Goal: Navigation & Orientation: Find specific page/section

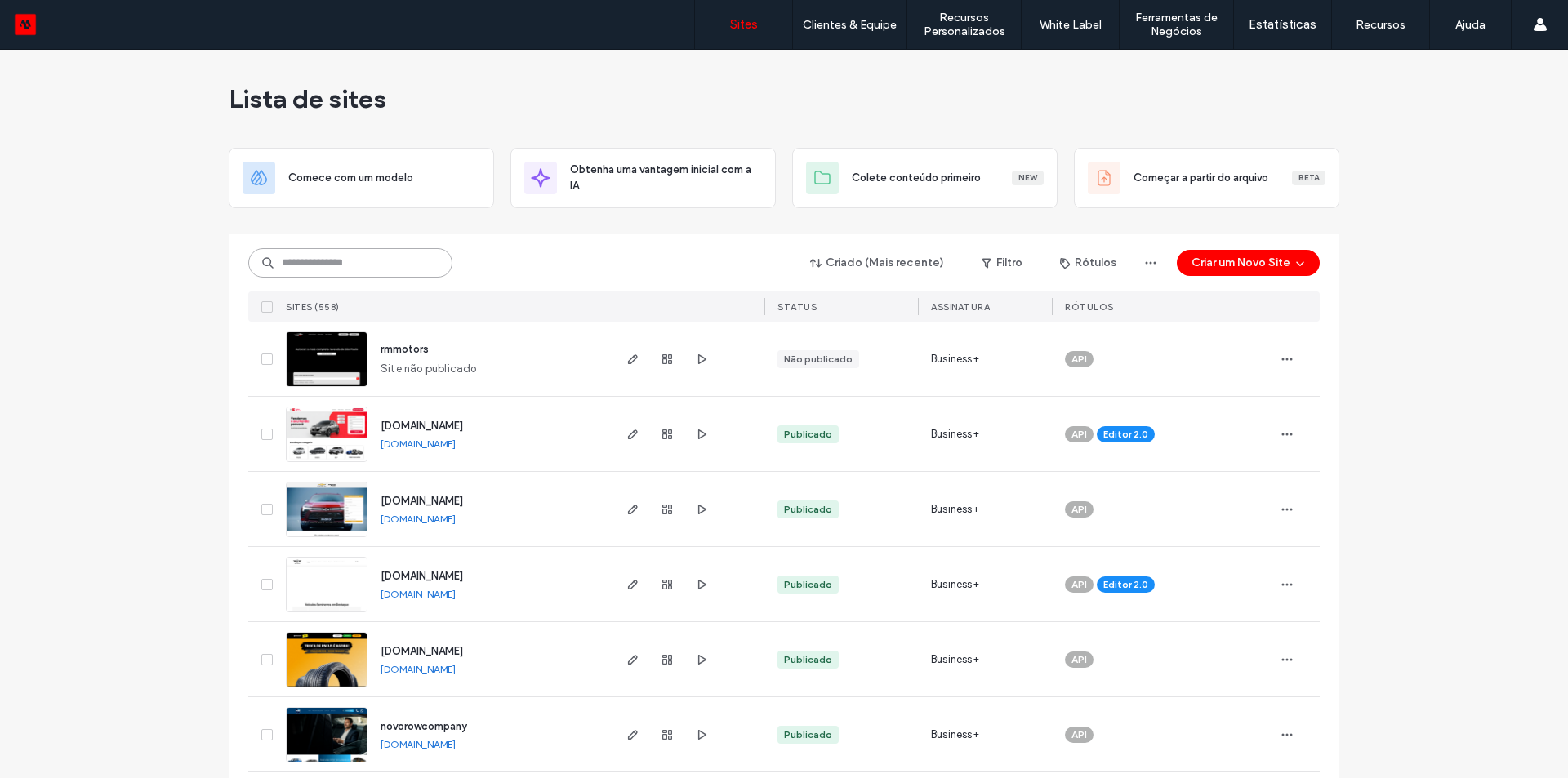
click at [303, 265] on input at bounding box center [350, 263] width 204 height 30
type input "***"
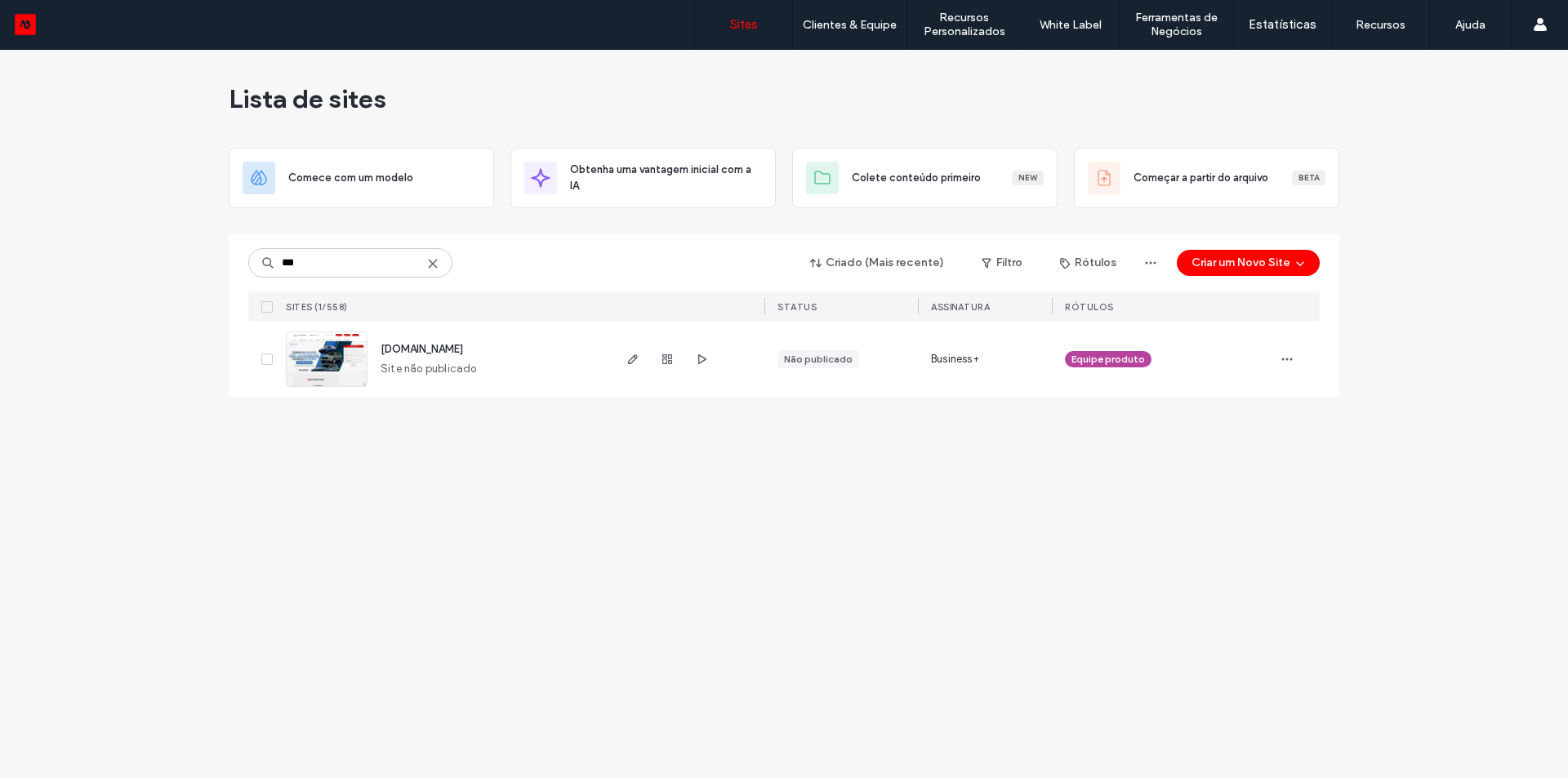
click at [451, 360] on span "Site não publicado" at bounding box center [428, 368] width 97 height 17
click at [454, 353] on span "showroom-site-demo.motorleads.co" at bounding box center [422, 349] width 83 height 12
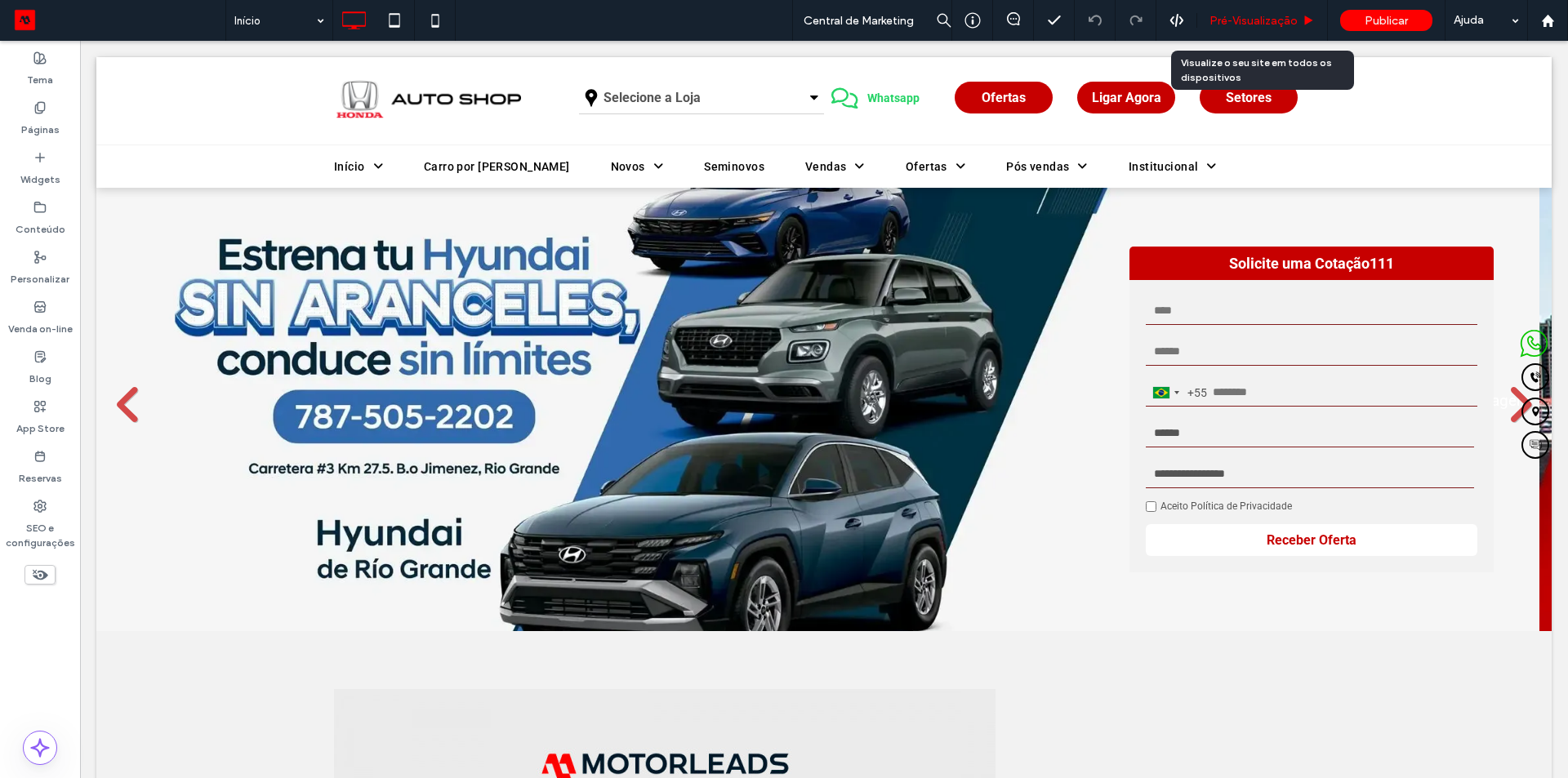
click at [1234, 14] on span "Pré-Visualizaçāo" at bounding box center [1254, 21] width 89 height 14
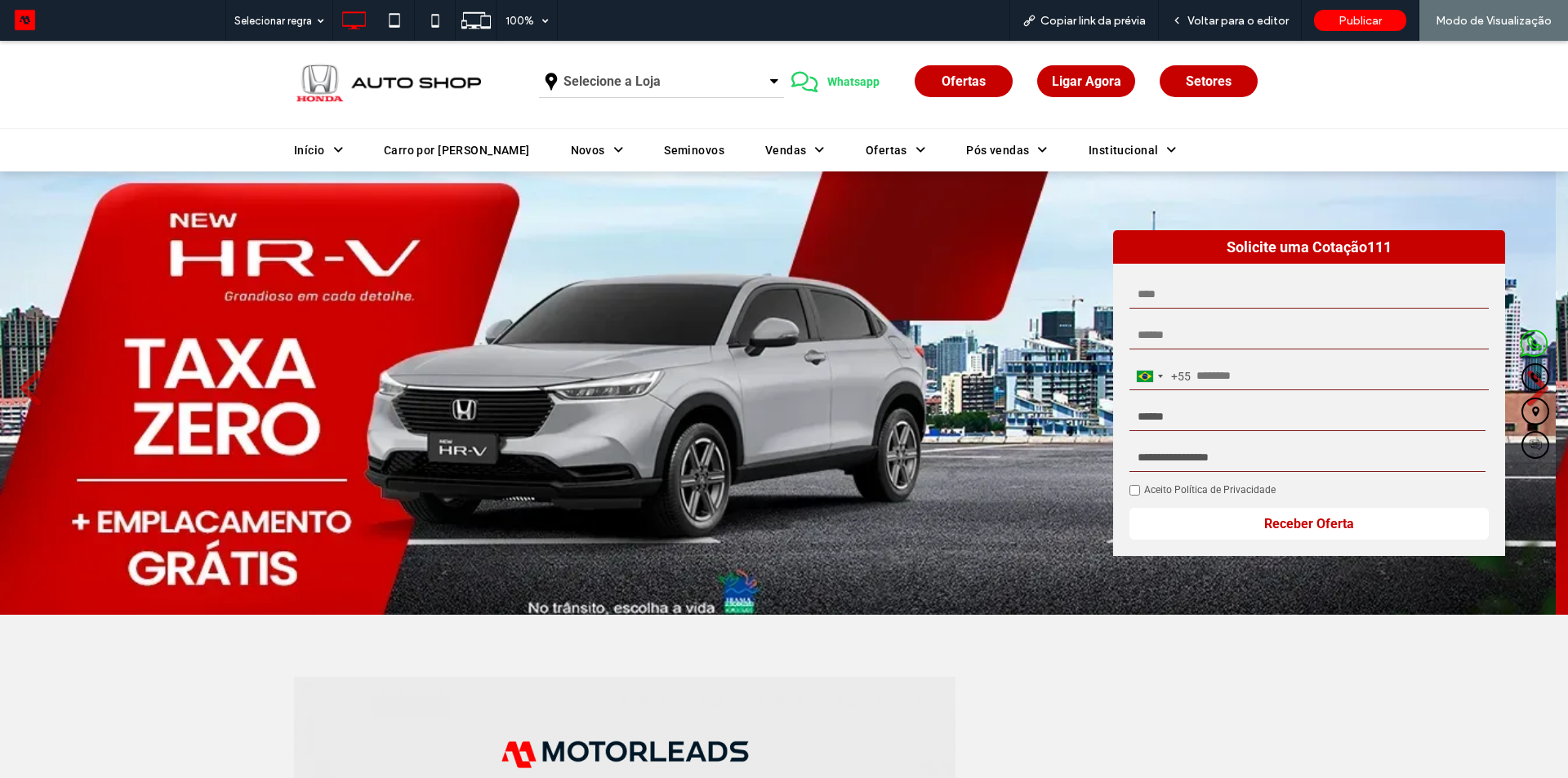
click at [45, 78] on div "Click To Paste Selecione a Loja Minas Gerais Rio de Janeiro Click To Paste Clic…" at bounding box center [784, 84] width 1568 height 88
click at [1191, 76] on span "Setores" at bounding box center [1209, 82] width 45 height 16
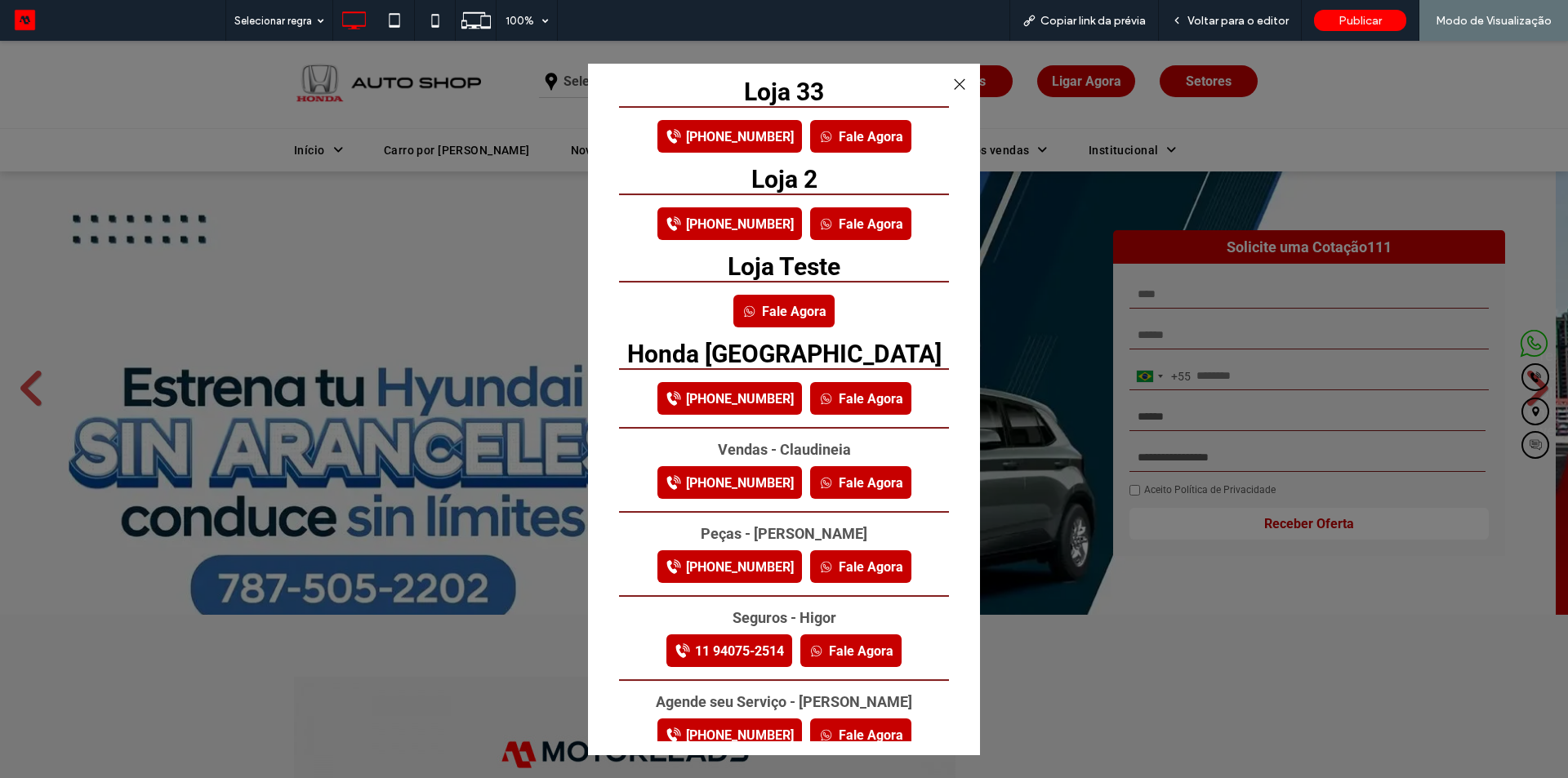
click at [841, 140] on link "Fale Agora" at bounding box center [860, 136] width 101 height 32
click at [832, 131] on link "Fale Agora" at bounding box center [860, 136] width 101 height 32
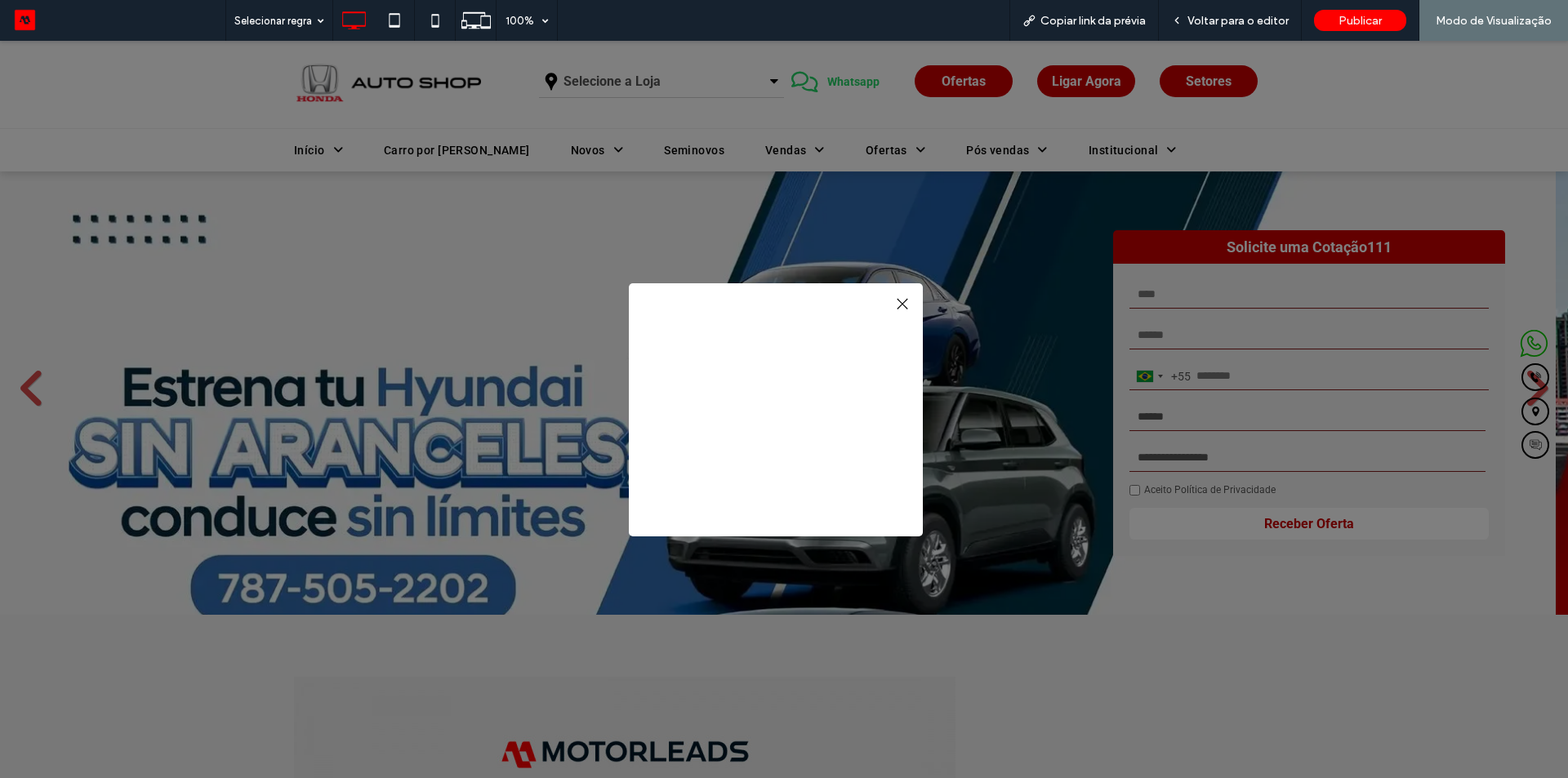
click at [740, 136] on div at bounding box center [784, 409] width 1568 height 738
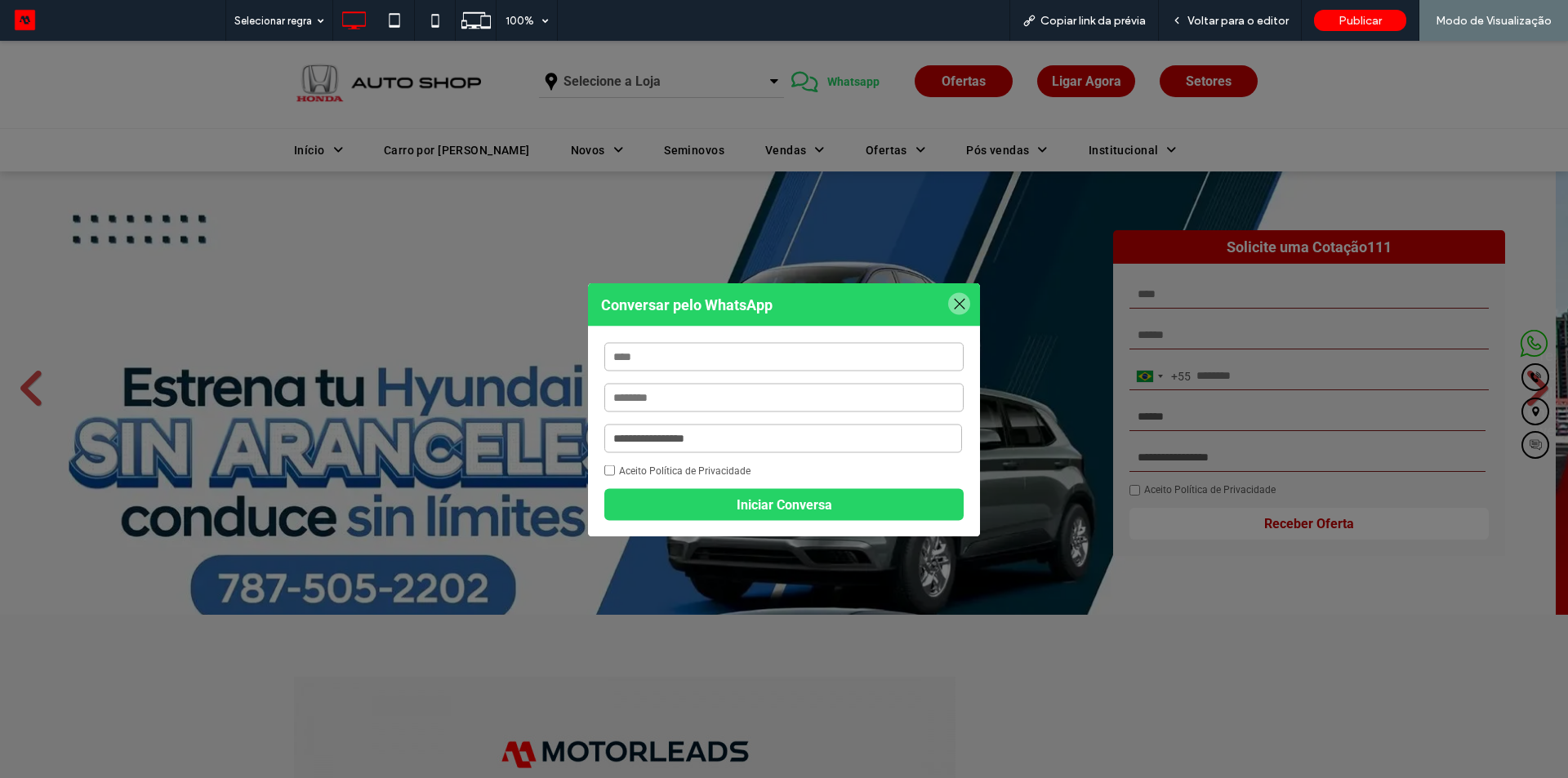
click at [943, 294] on strong "Conversar pelo WhatsApp" at bounding box center [784, 304] width 392 height 43
click at [950, 308] on div at bounding box center [958, 303] width 22 height 22
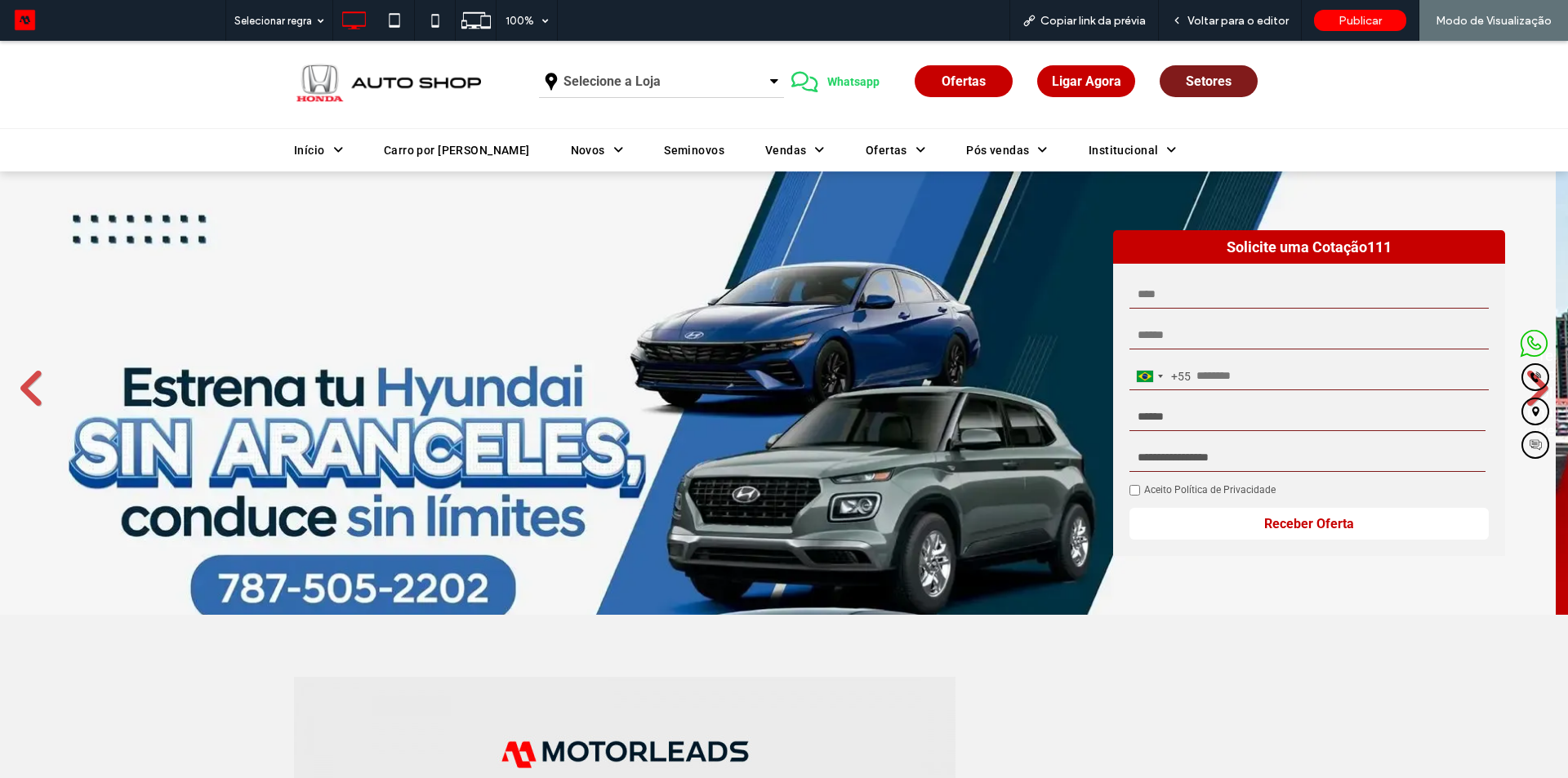
click at [1222, 78] on span "Setores" at bounding box center [1209, 82] width 45 height 16
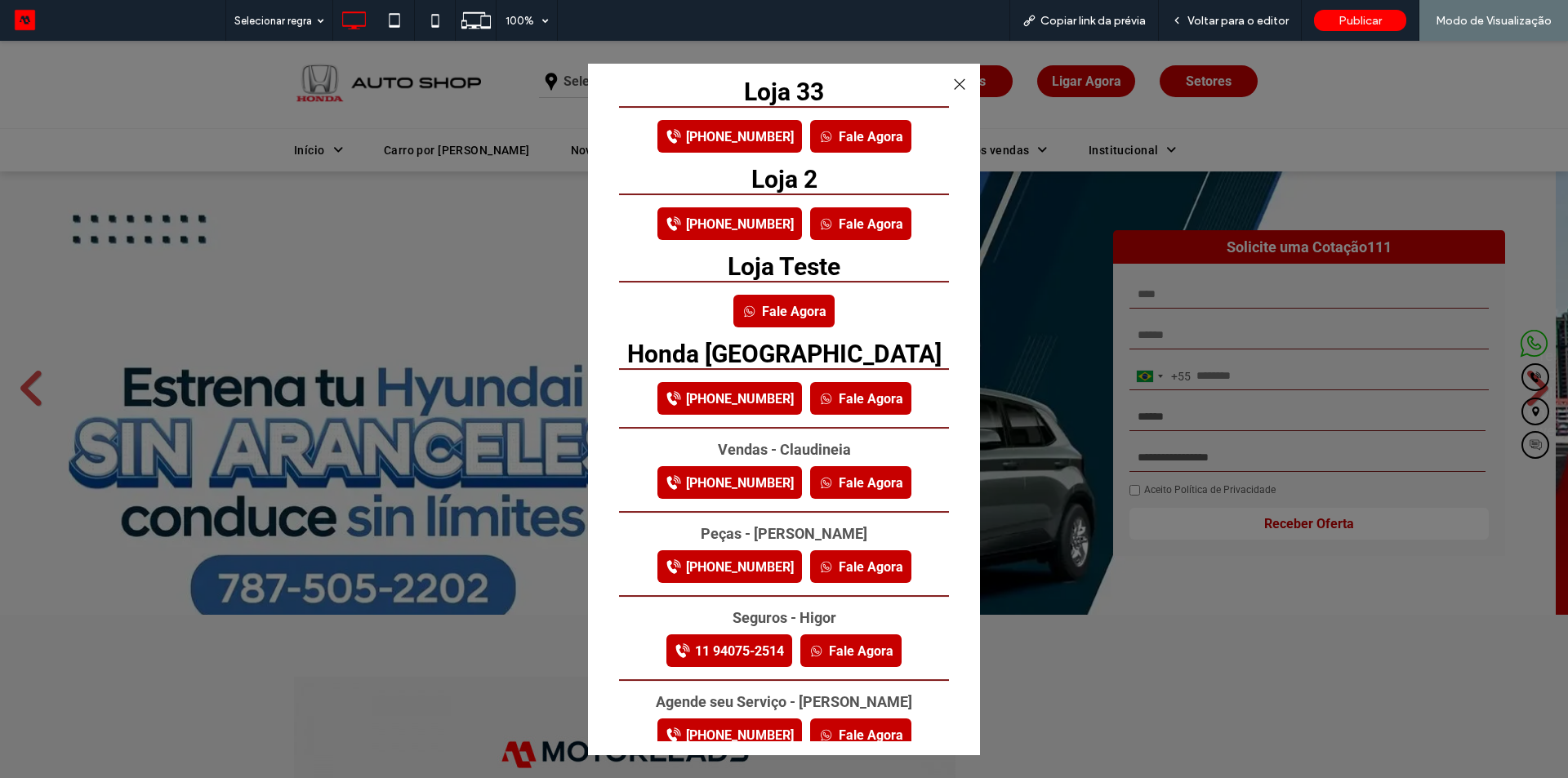
click at [835, 137] on link "Fale Agora" at bounding box center [860, 136] width 101 height 32
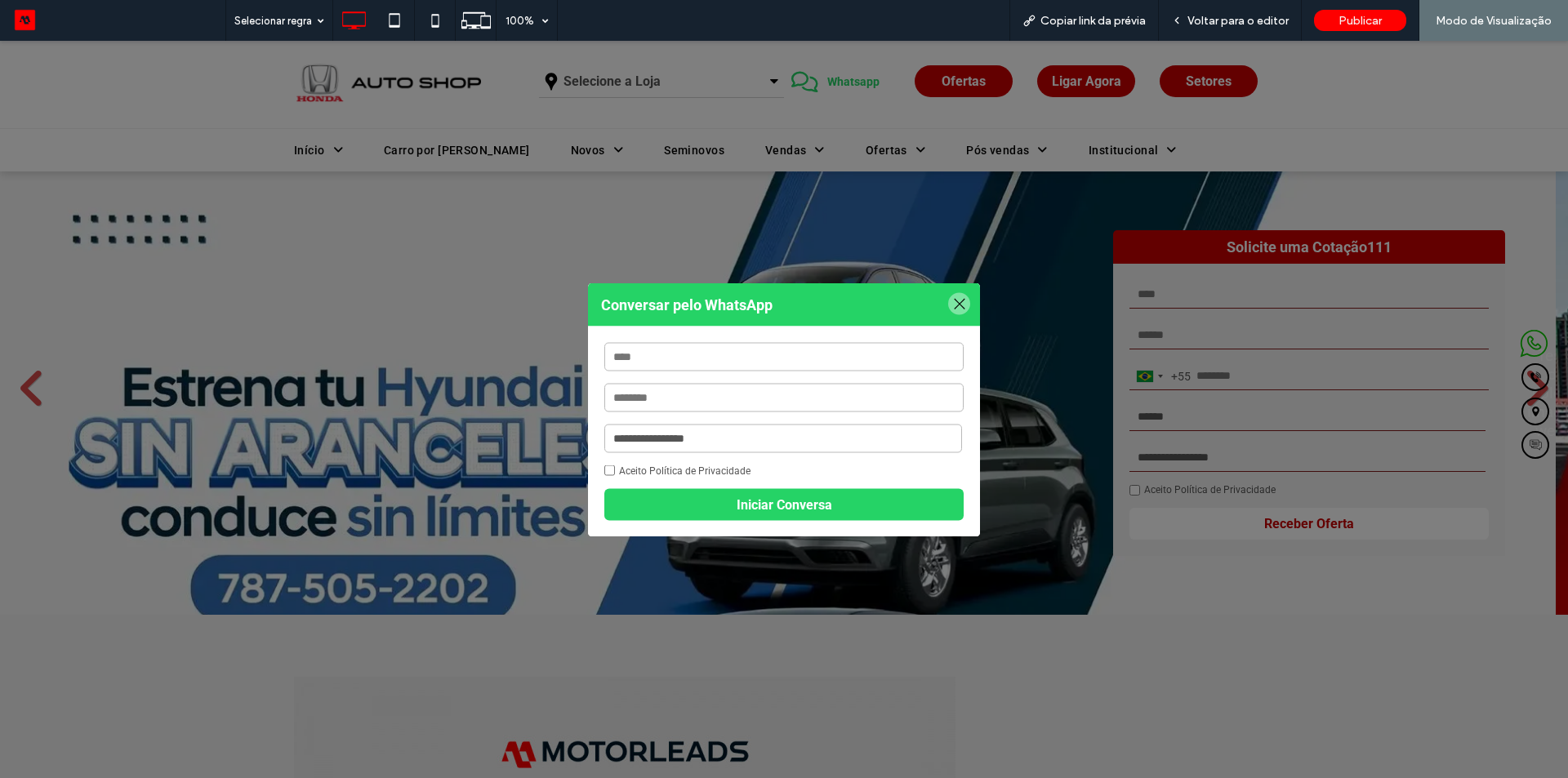
click at [951, 304] on div at bounding box center [958, 303] width 22 height 22
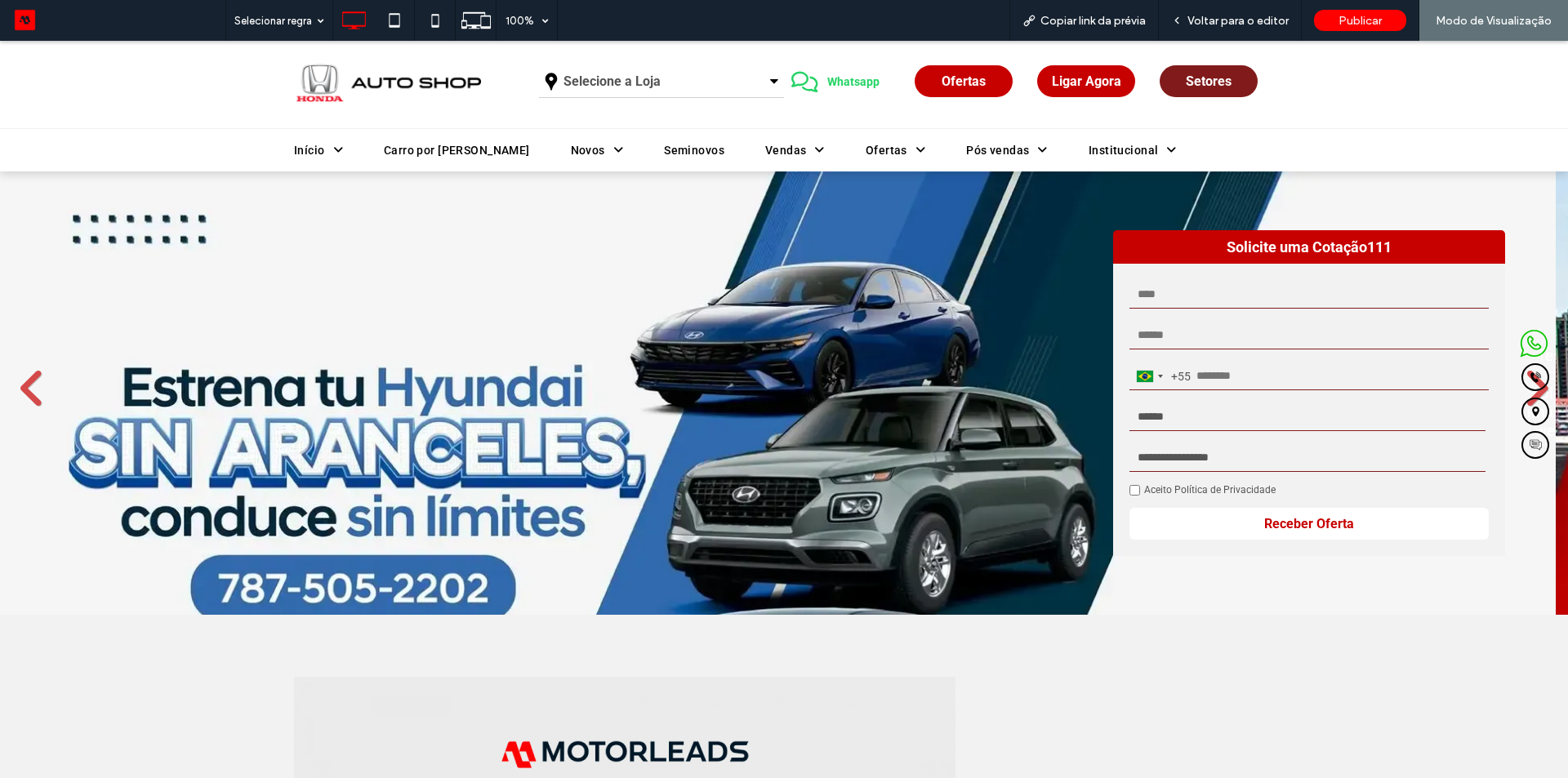
click at [1209, 92] on link "Setores" at bounding box center [1208, 81] width 98 height 32
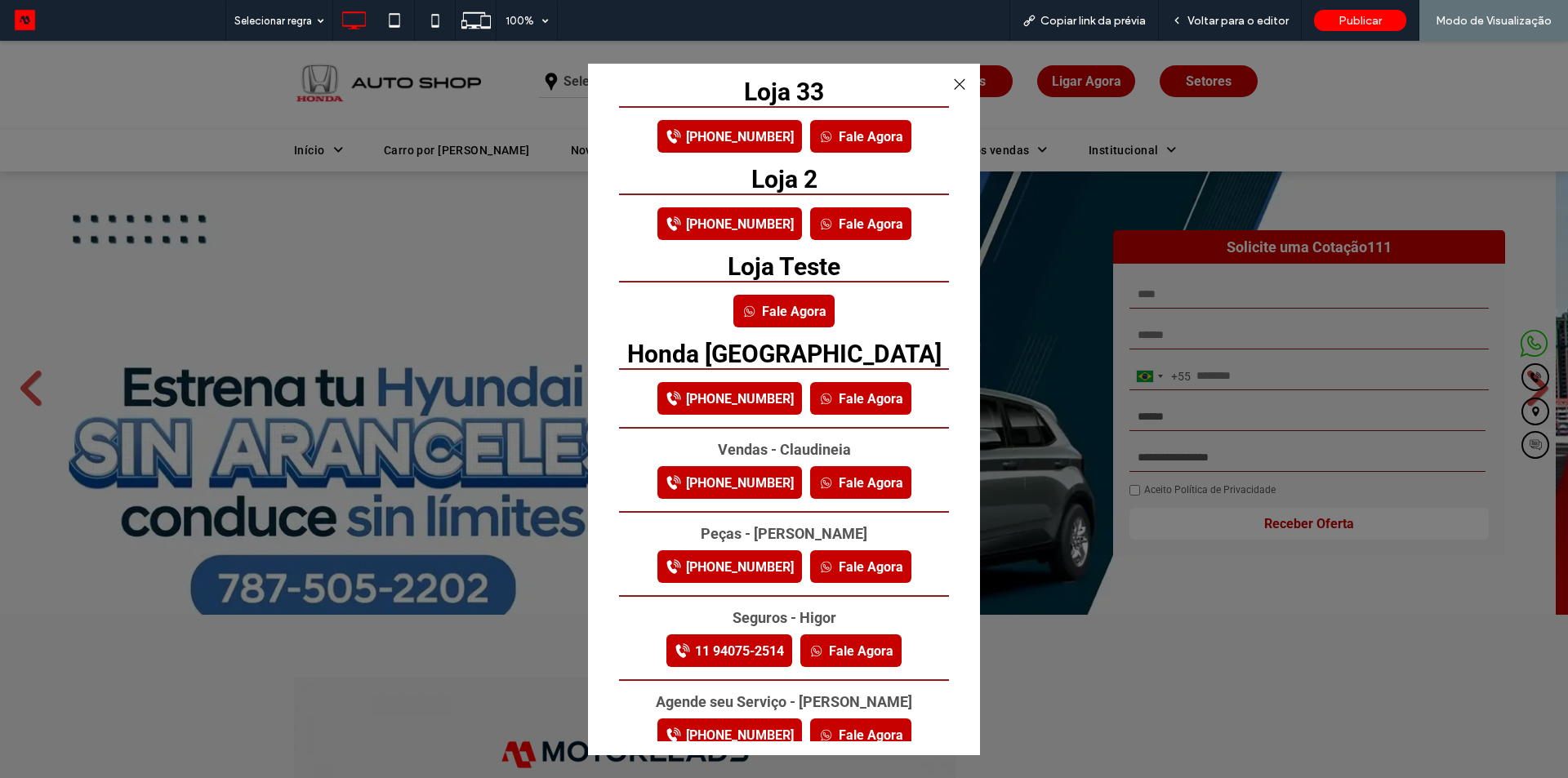
click at [728, 136] on link "[PHONE_NUMBER]" at bounding box center [729, 136] width 145 height 32
click at [820, 127] on link "Fale Agora" at bounding box center [860, 136] width 101 height 32
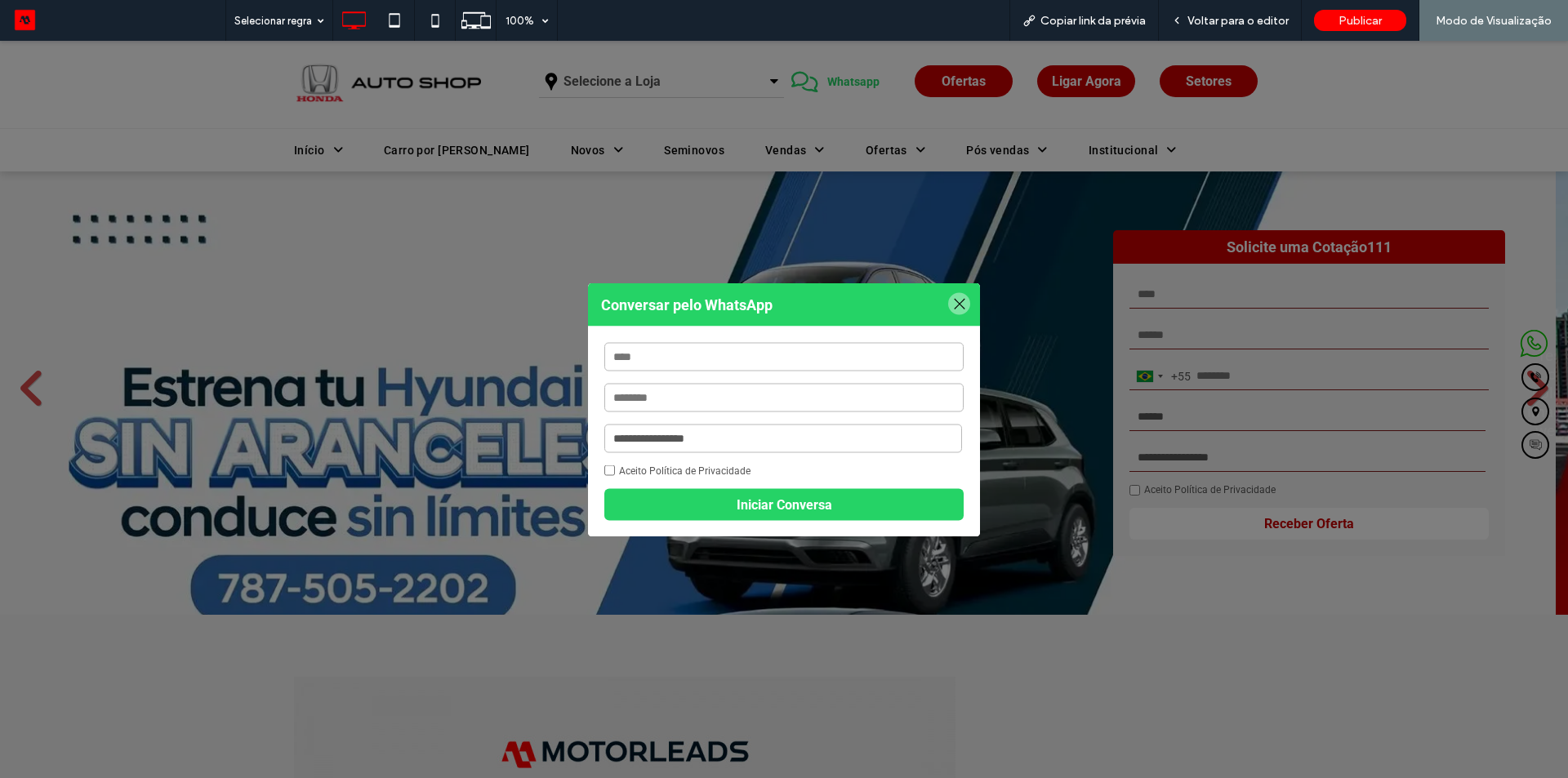
click at [941, 291] on strong "Conversar pelo WhatsApp" at bounding box center [784, 304] width 392 height 43
click at [947, 303] on div at bounding box center [958, 303] width 22 height 22
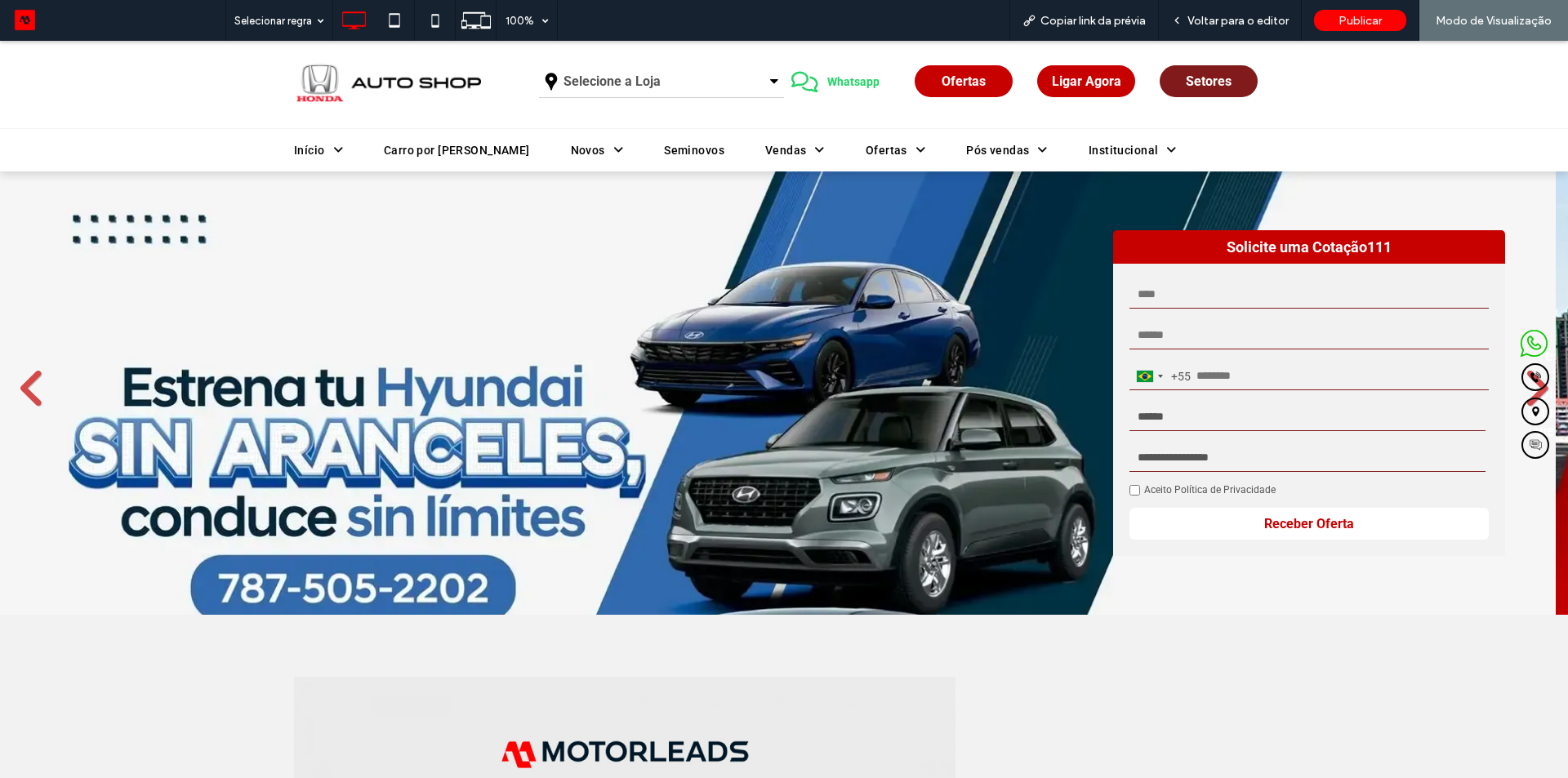
click at [1185, 90] on link "Setores" at bounding box center [1208, 81] width 98 height 32
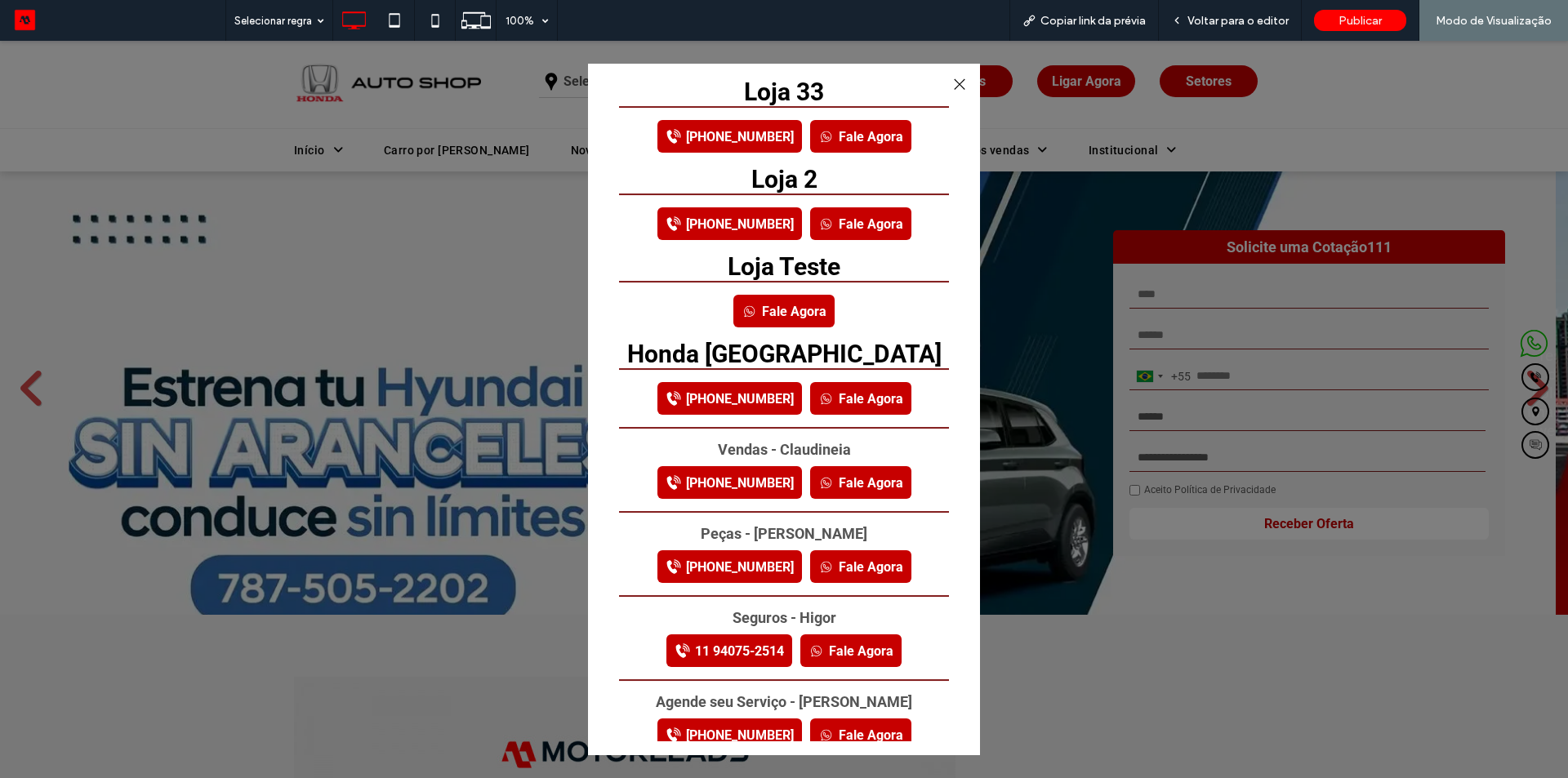
click at [864, 140] on link "Fale Agora" at bounding box center [860, 136] width 101 height 32
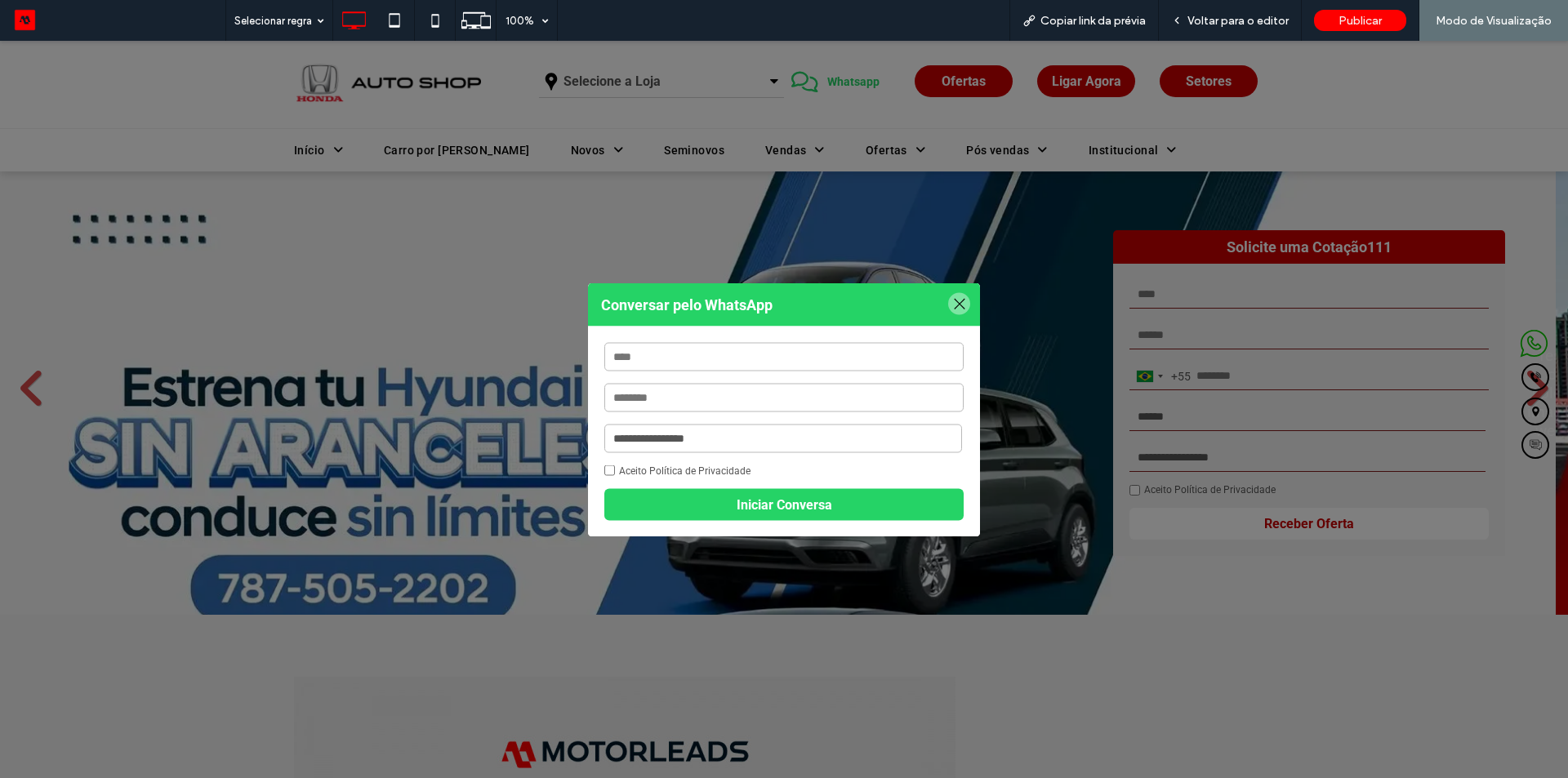
click at [949, 301] on div at bounding box center [958, 303] width 22 height 22
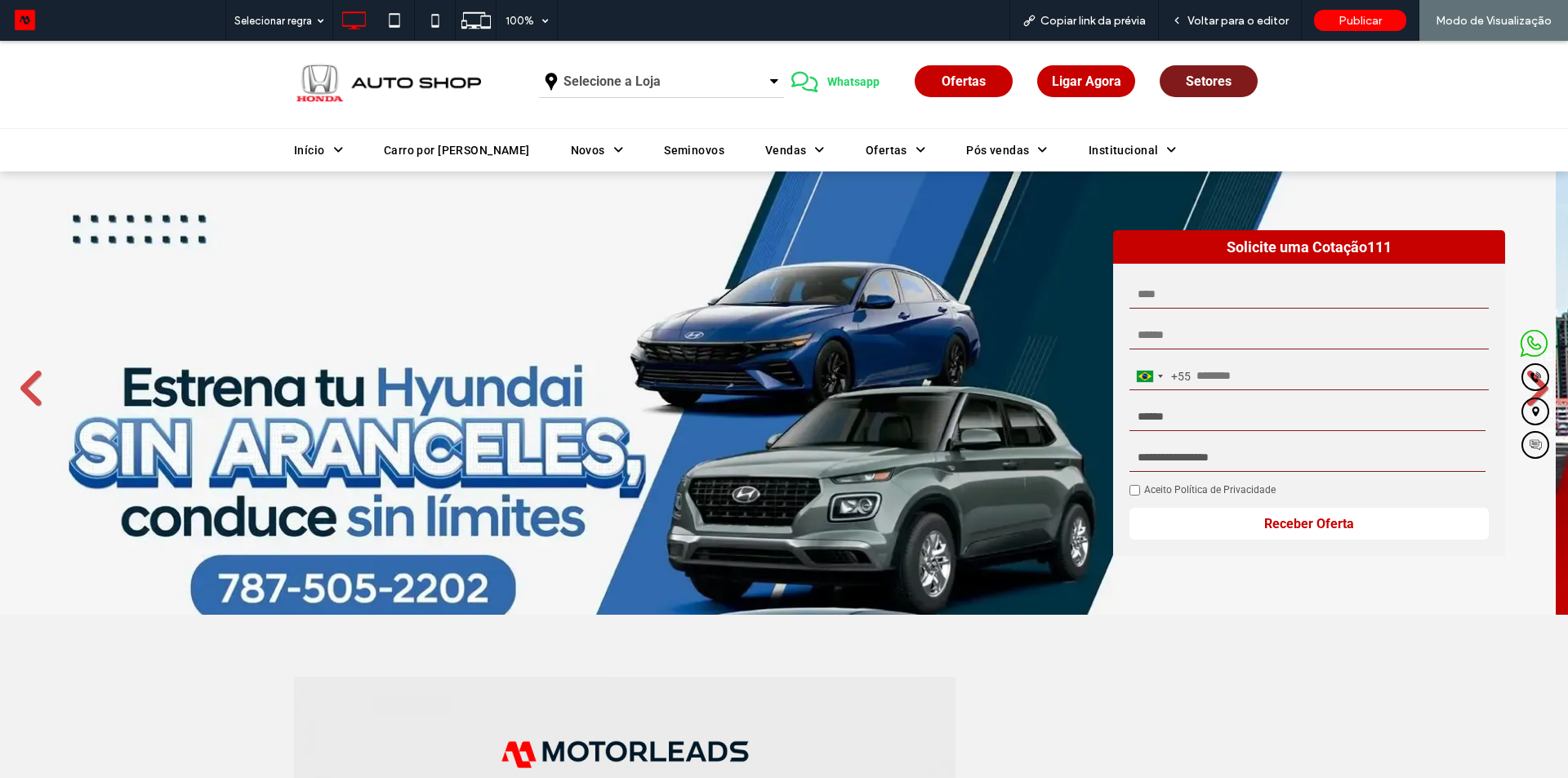
click at [1221, 89] on link "Setores" at bounding box center [1208, 81] width 98 height 32
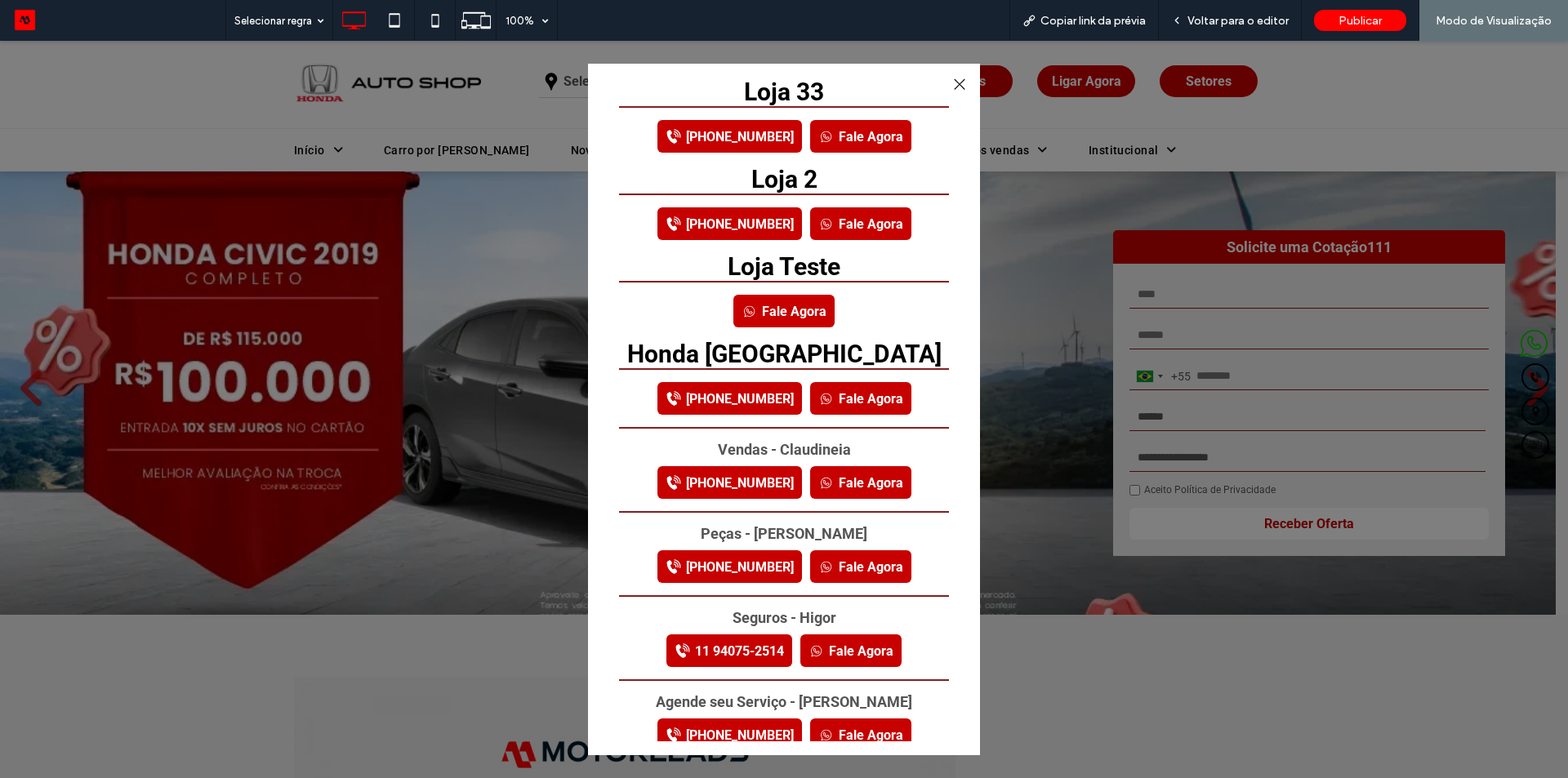
click at [951, 85] on div at bounding box center [958, 85] width 22 height 22
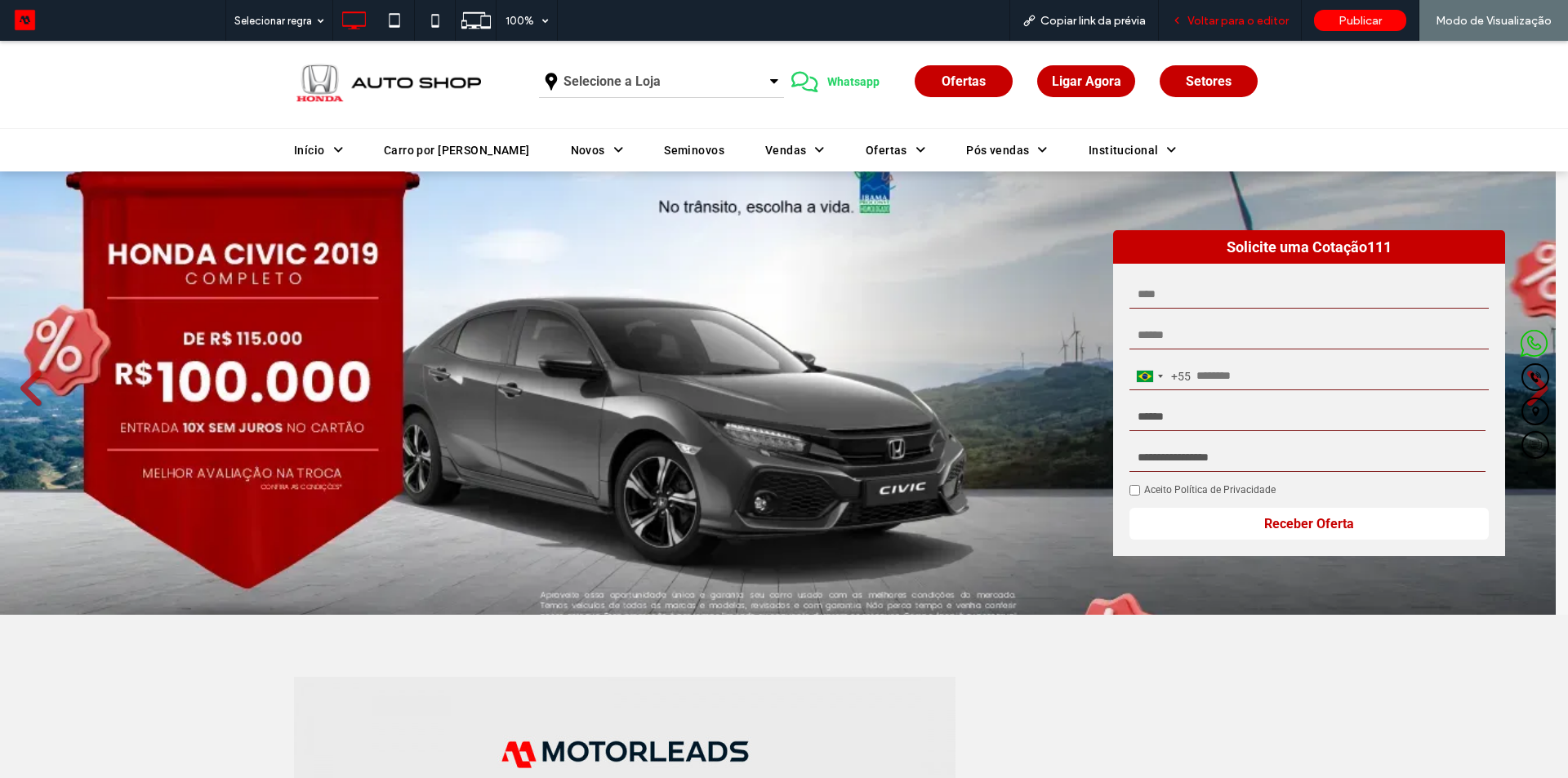
click at [1238, 17] on span "Voltar para o editor" at bounding box center [1237, 21] width 101 height 14
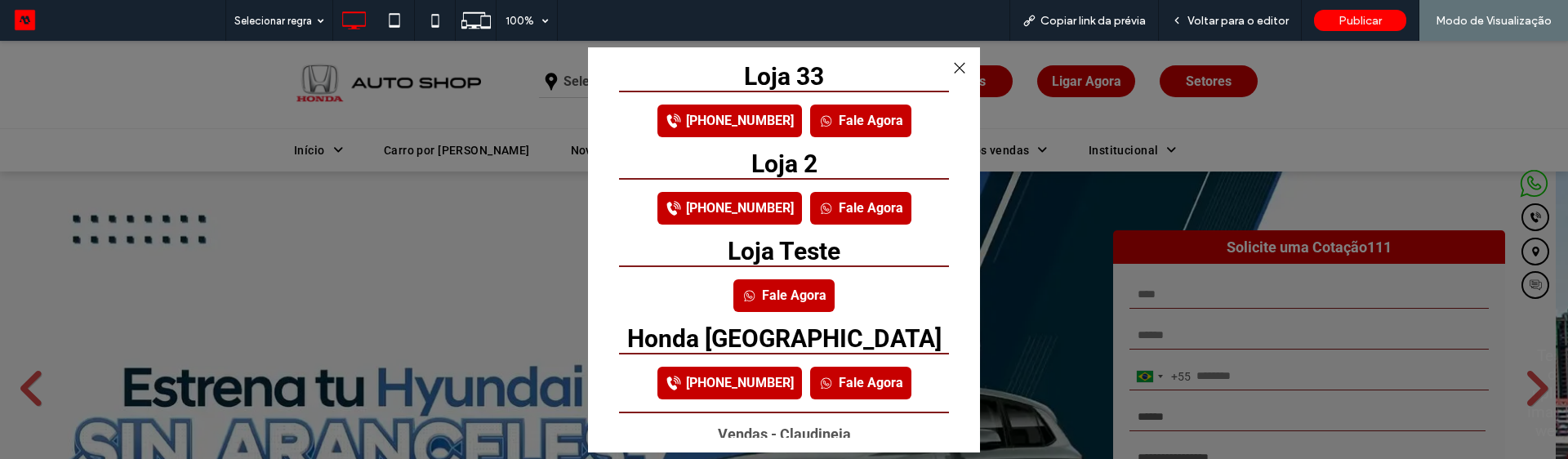
click at [837, 122] on link "Fale Agora" at bounding box center [860, 120] width 101 height 33
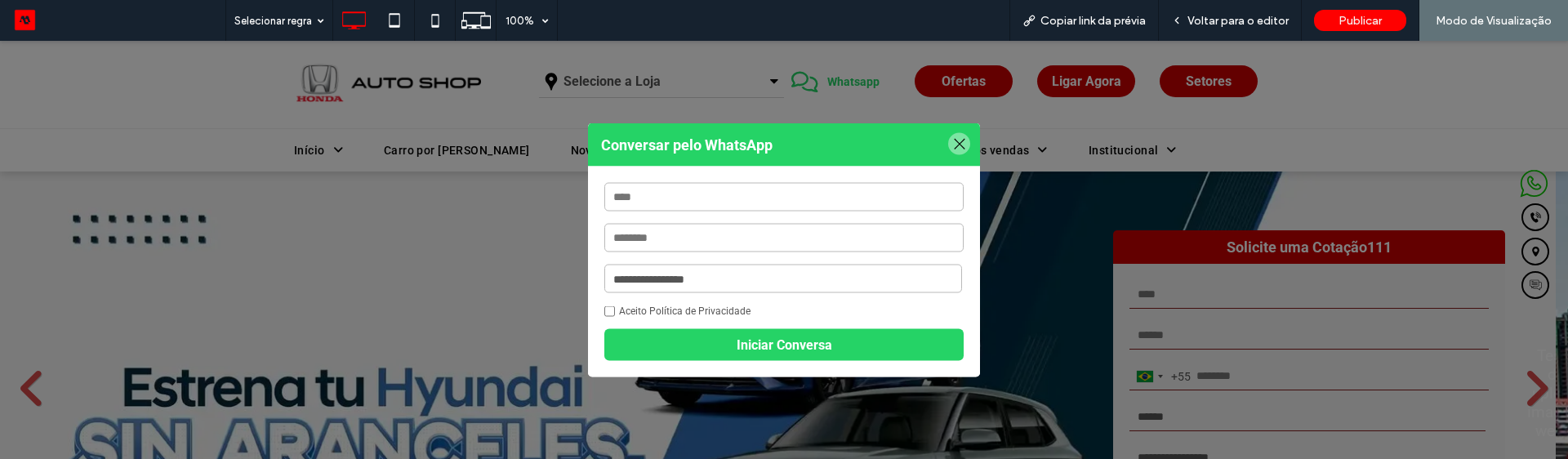
click at [956, 146] on div at bounding box center [958, 144] width 22 height 22
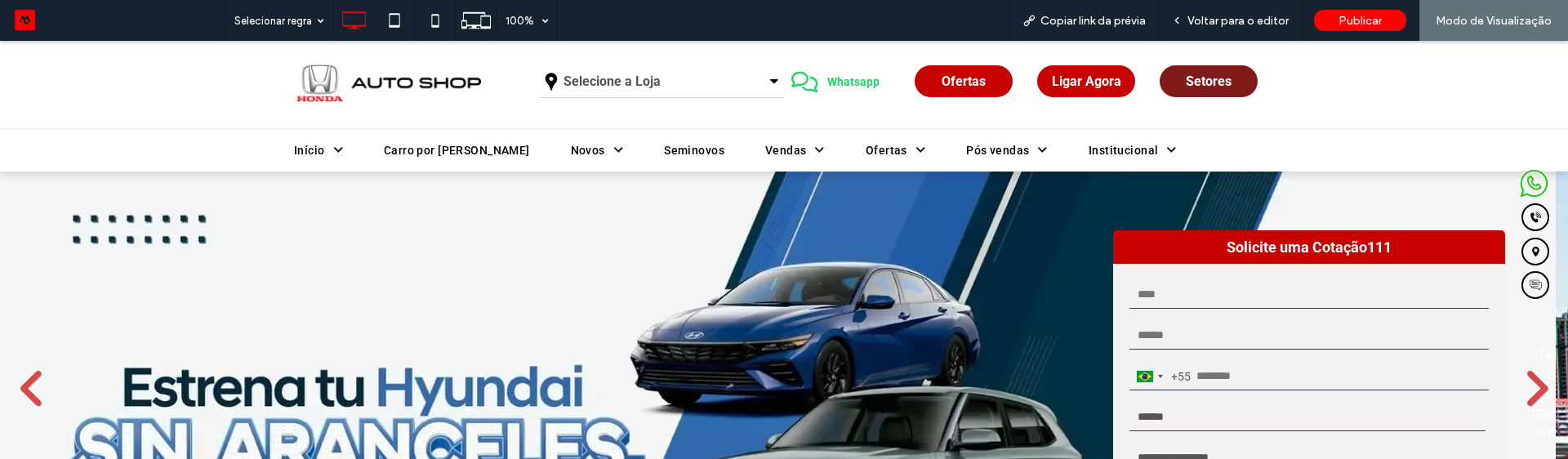
click at [1186, 83] on span "Setores" at bounding box center [1209, 82] width 45 height 16
click at [1206, 31] on div "Voltar para o editor" at bounding box center [1229, 20] width 143 height 40
drag, startPoint x: 1211, startPoint y: 18, endPoint x: 117, endPoint y: 2, distance: 1094.1
click at [1211, 18] on span "Voltar para o editor" at bounding box center [1237, 21] width 101 height 14
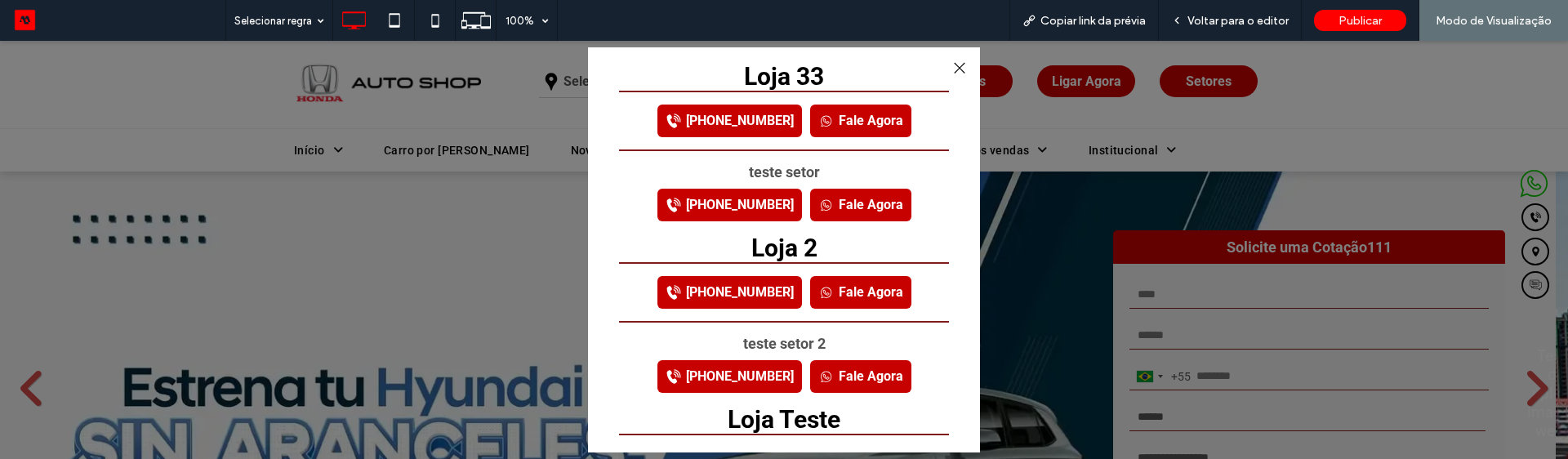
click at [843, 208] on link "Fale Agora" at bounding box center [860, 204] width 101 height 33
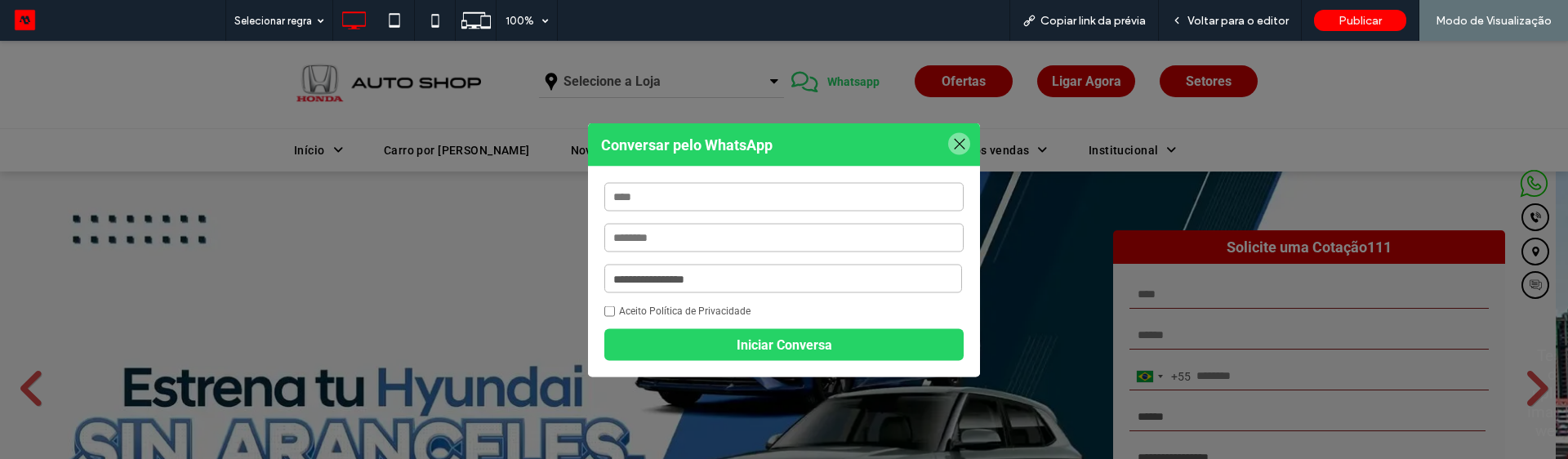
click at [958, 143] on div at bounding box center [958, 144] width 22 height 22
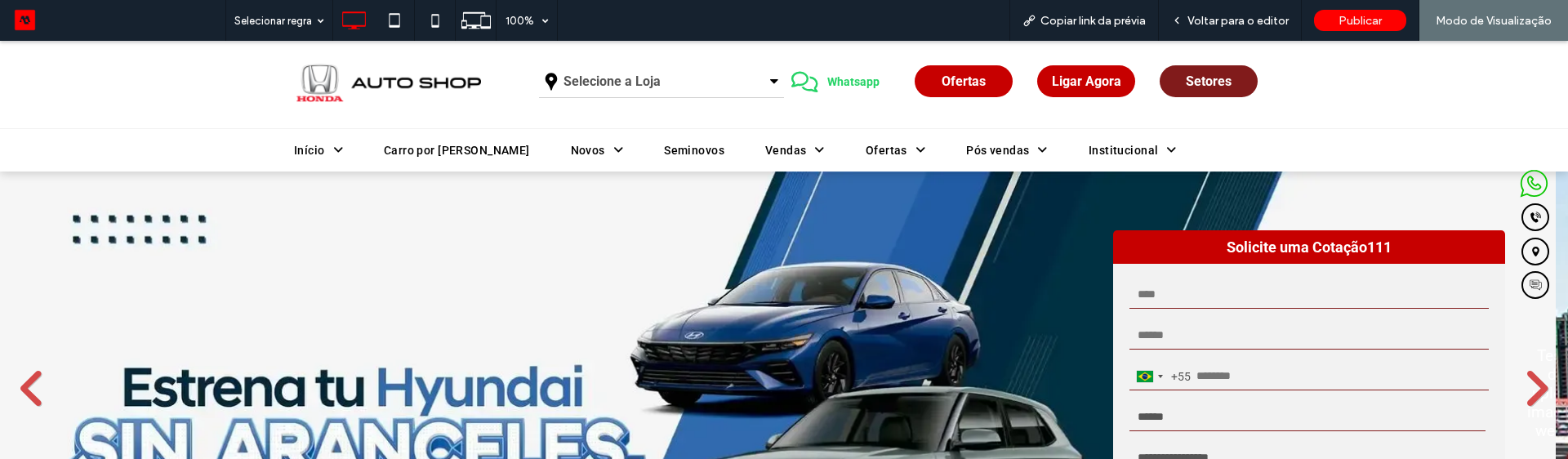
click at [1189, 79] on span "Setores" at bounding box center [1209, 82] width 45 height 16
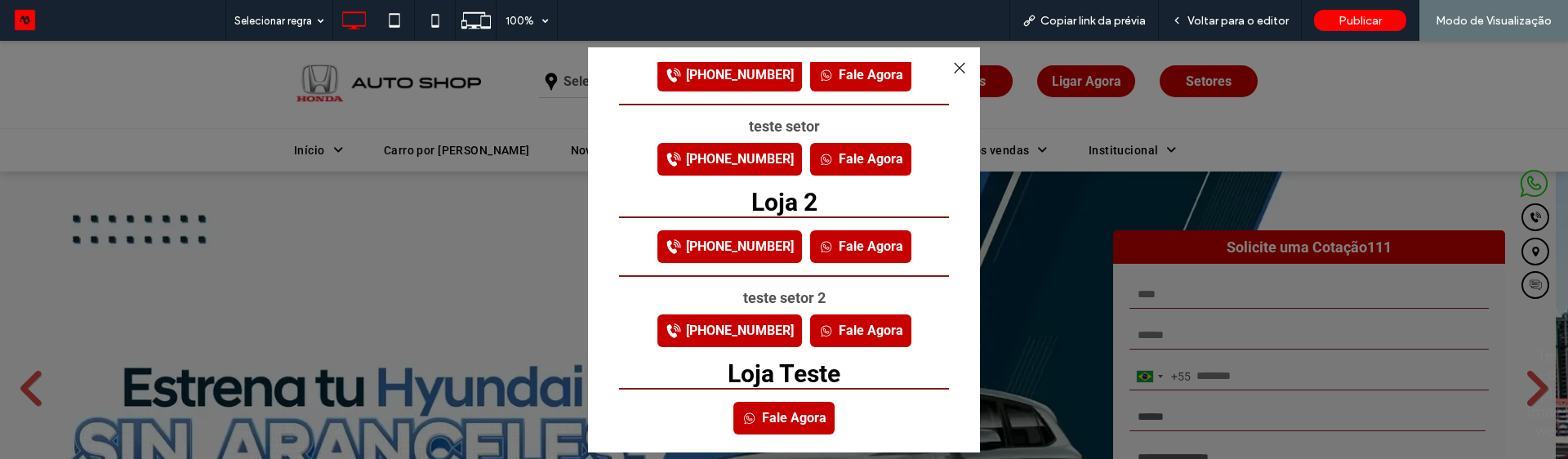
scroll to position [82, 0]
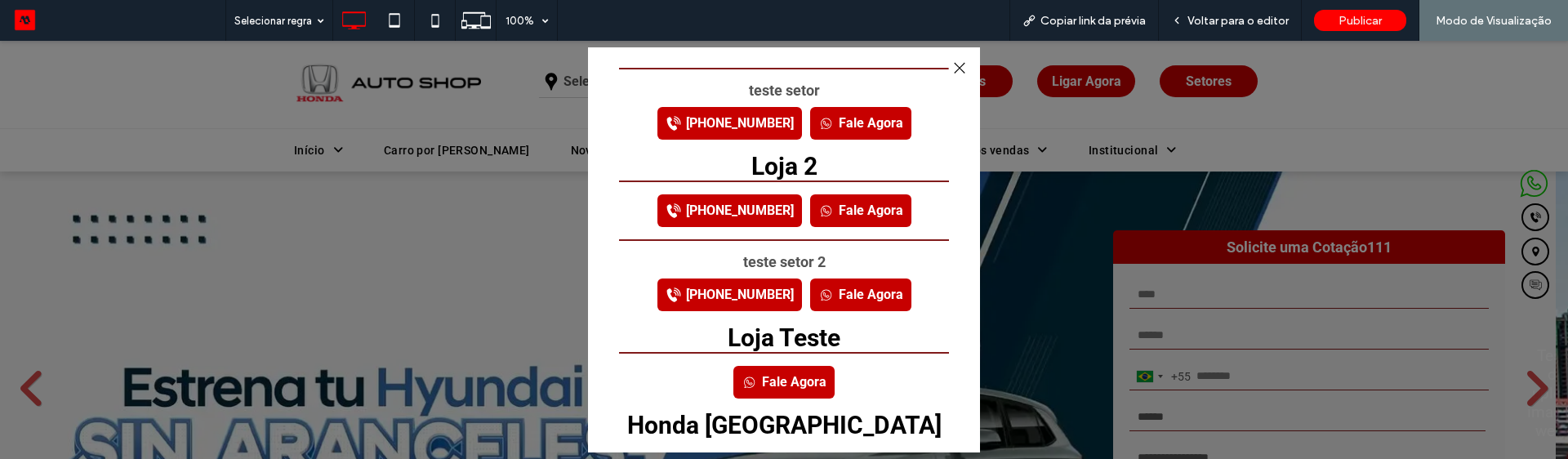
click at [861, 298] on link "Fale Agora" at bounding box center [860, 295] width 101 height 33
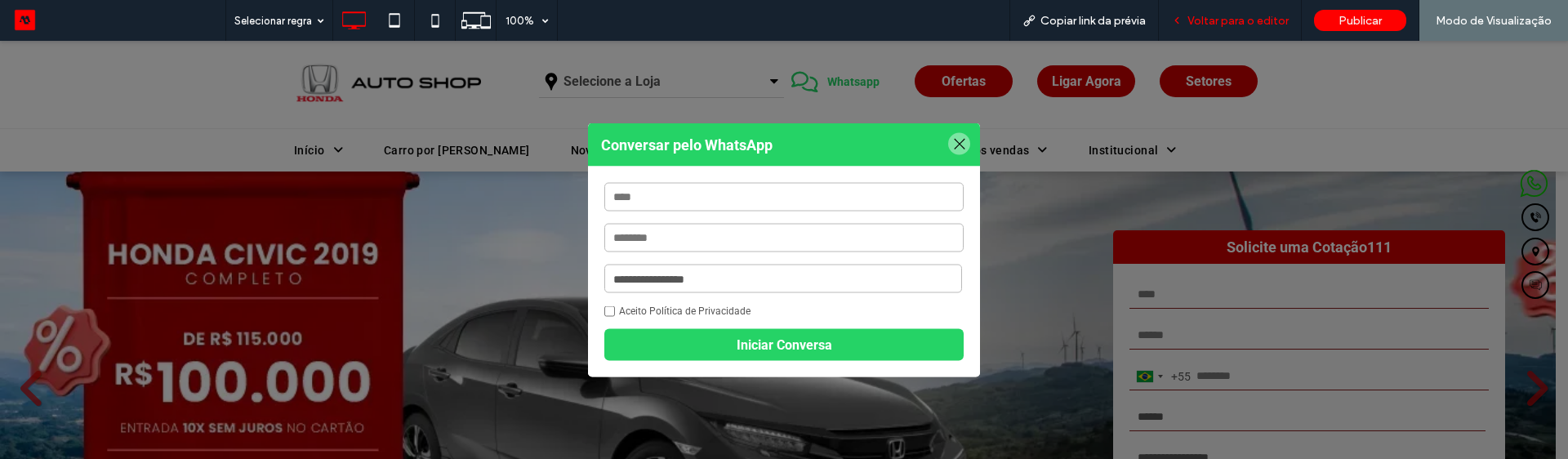
click at [1197, 30] on div "Voltar para o editor" at bounding box center [1229, 20] width 143 height 40
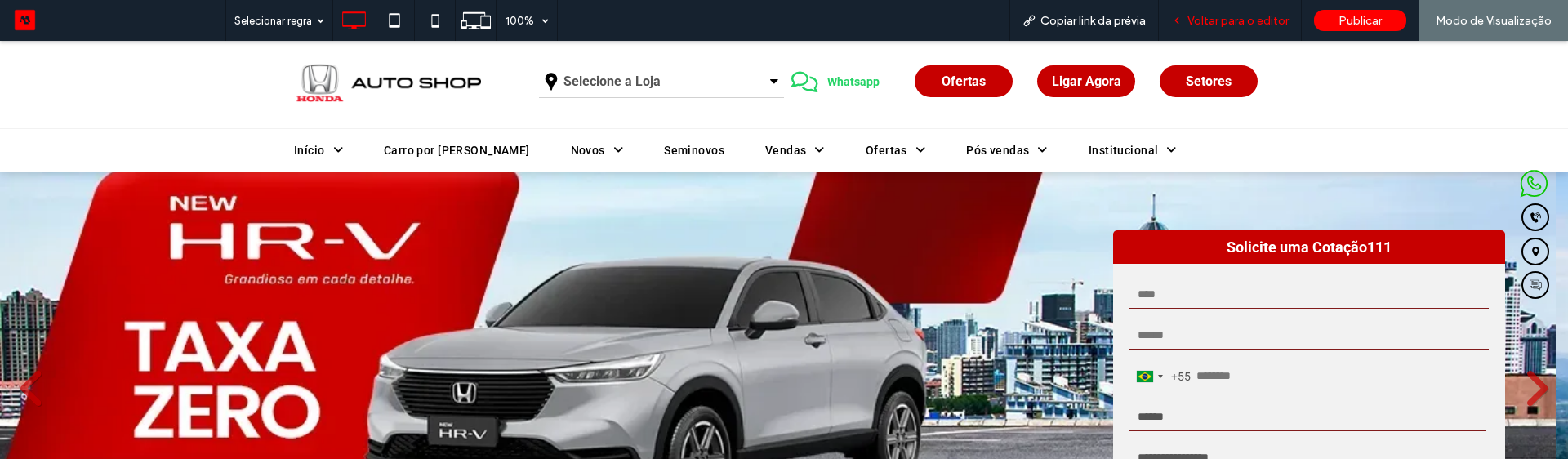
click at [1209, 17] on span "Voltar para o editor" at bounding box center [1237, 21] width 101 height 14
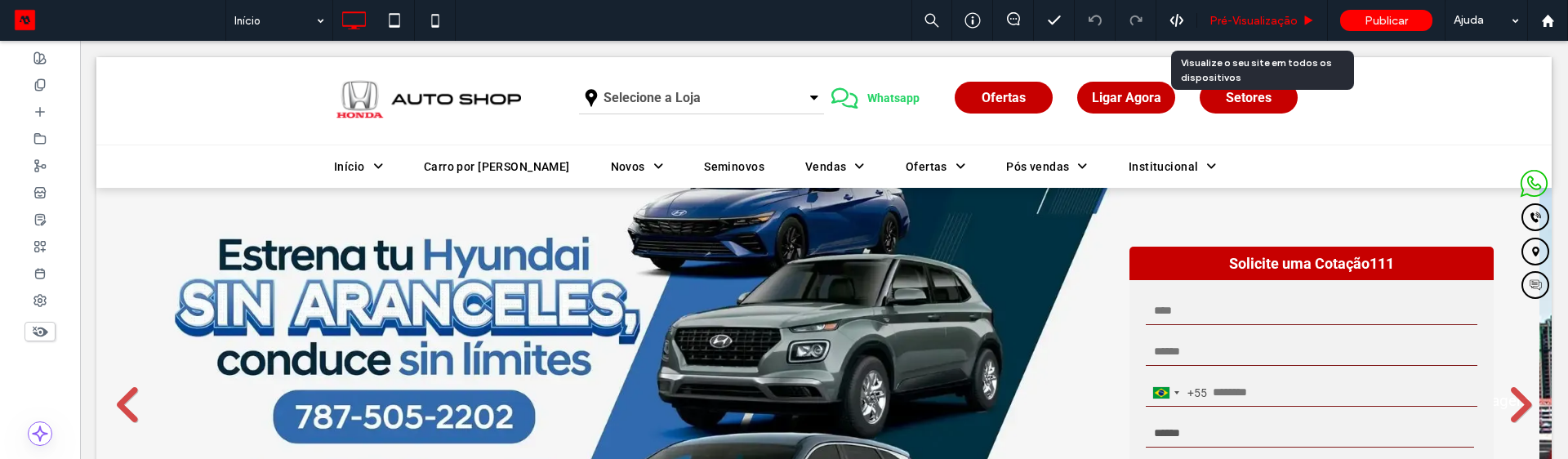
click at [1238, 25] on span "Pré-Visualizaçāo" at bounding box center [1254, 21] width 89 height 14
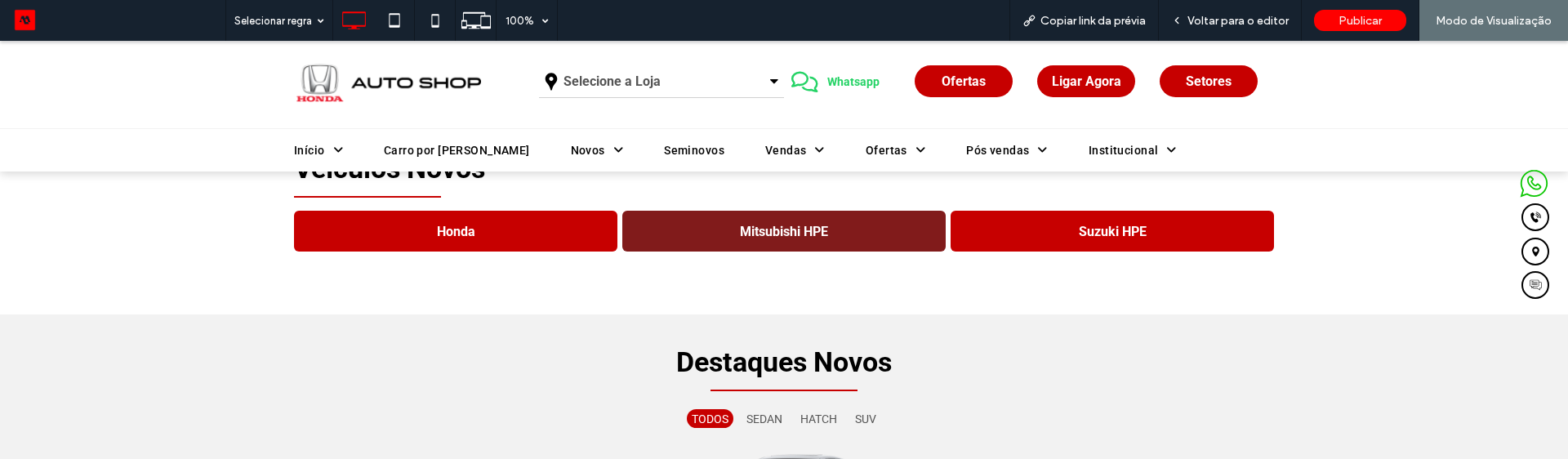
scroll to position [980, 0]
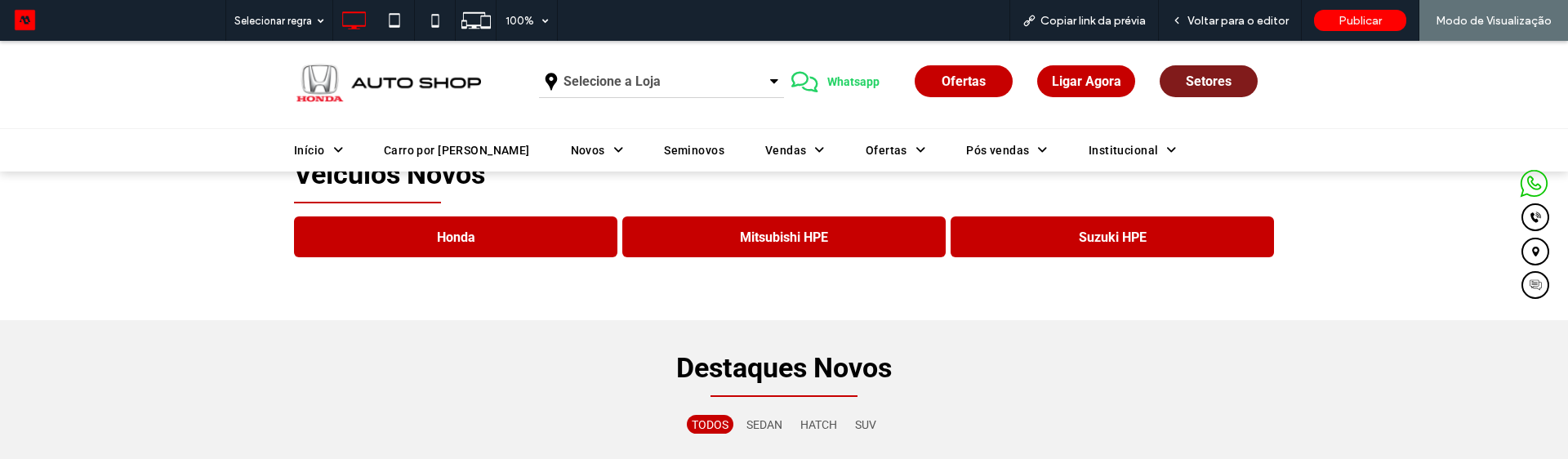
click at [1208, 86] on span "Setores" at bounding box center [1209, 82] width 45 height 16
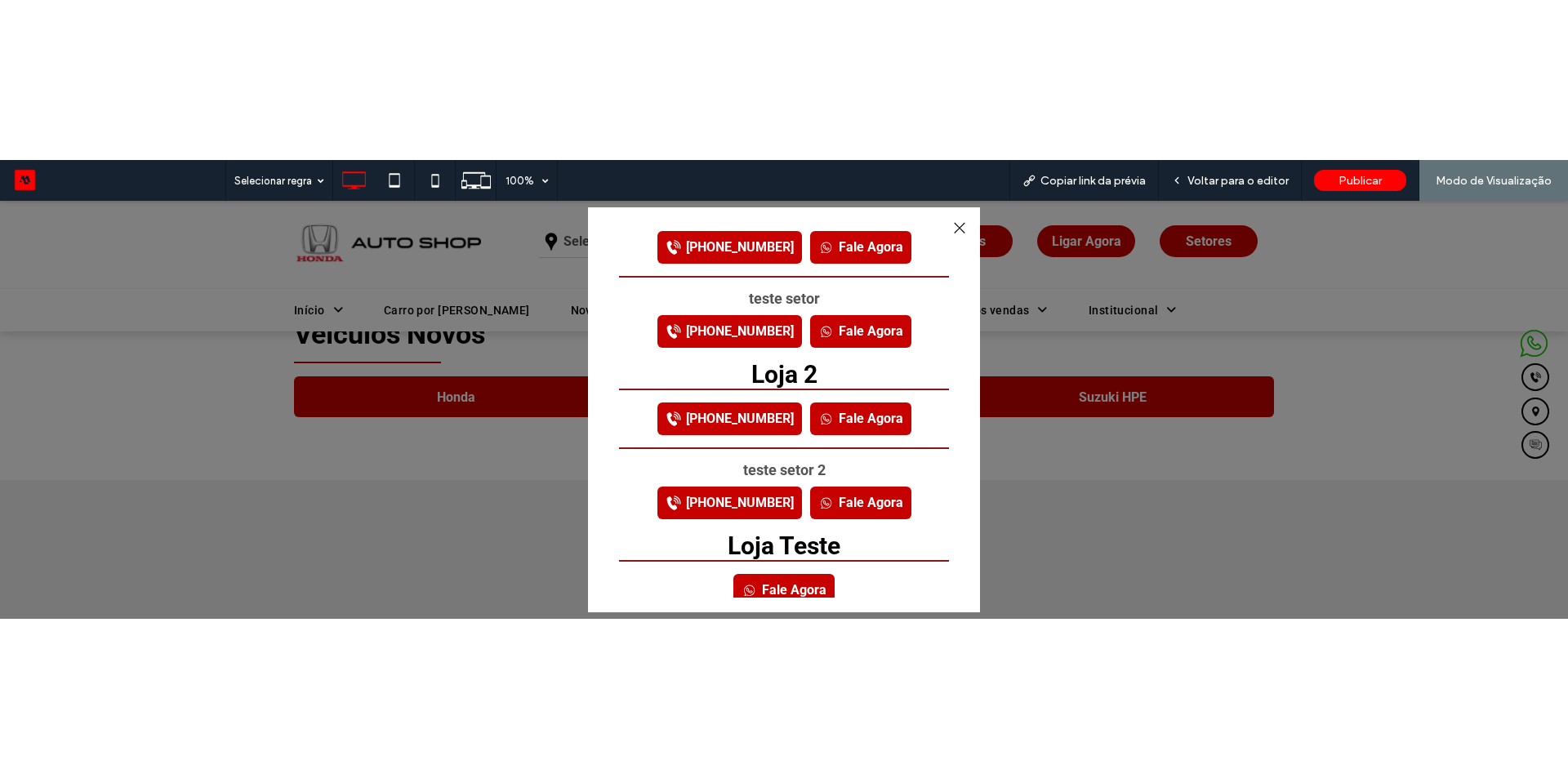
scroll to position [0, 0]
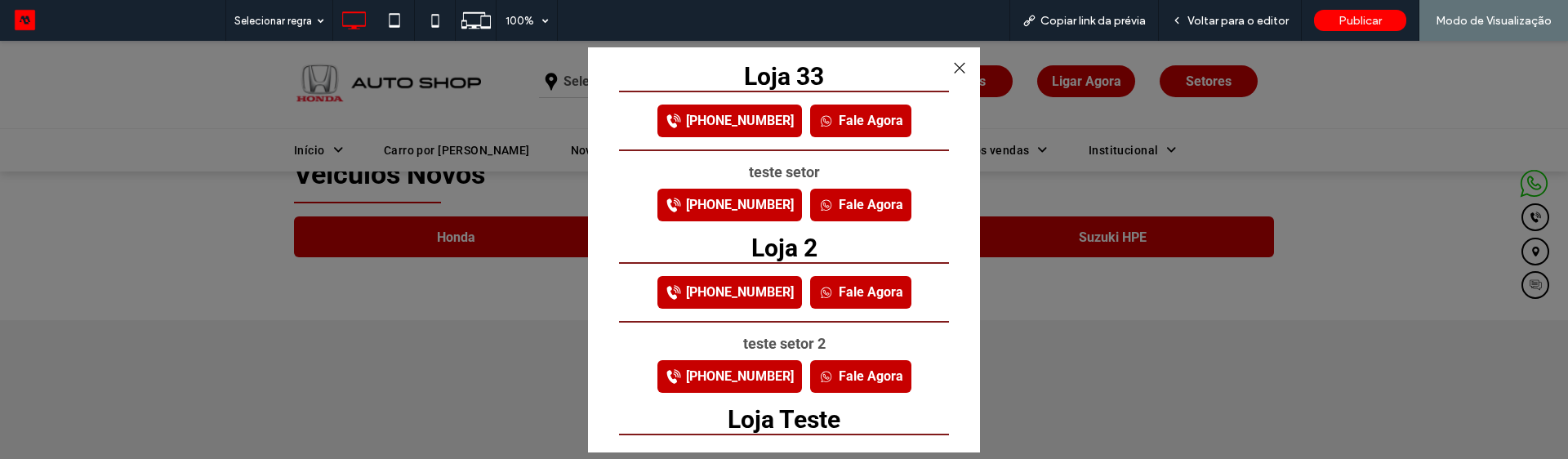
click at [846, 209] on link "Fale Agora" at bounding box center [860, 204] width 101 height 33
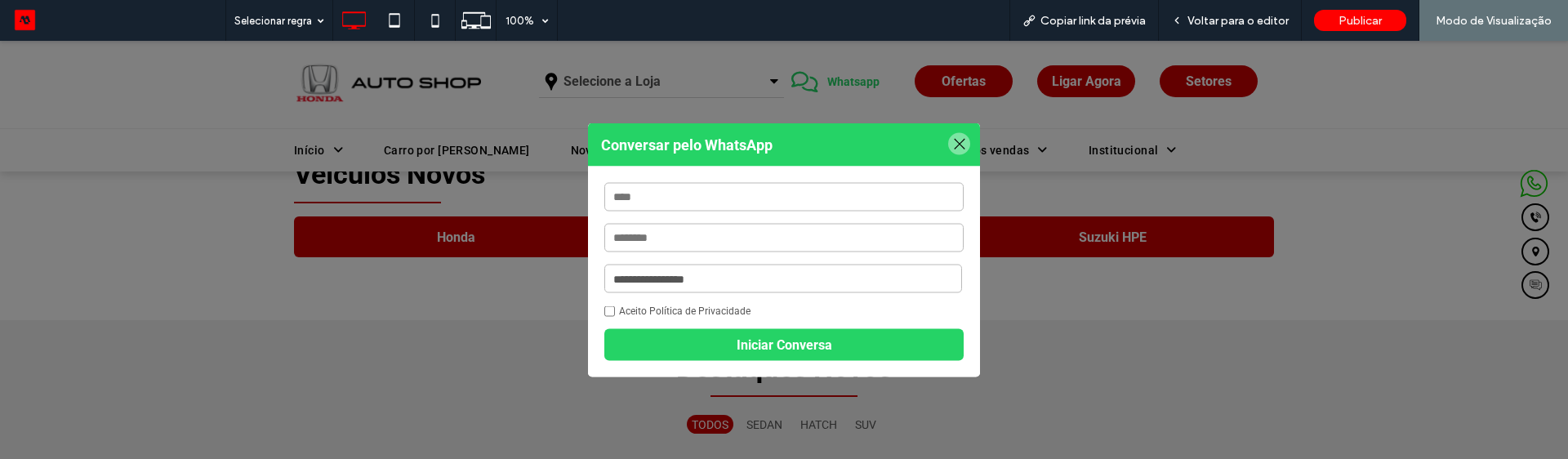
click at [953, 144] on div at bounding box center [958, 144] width 22 height 22
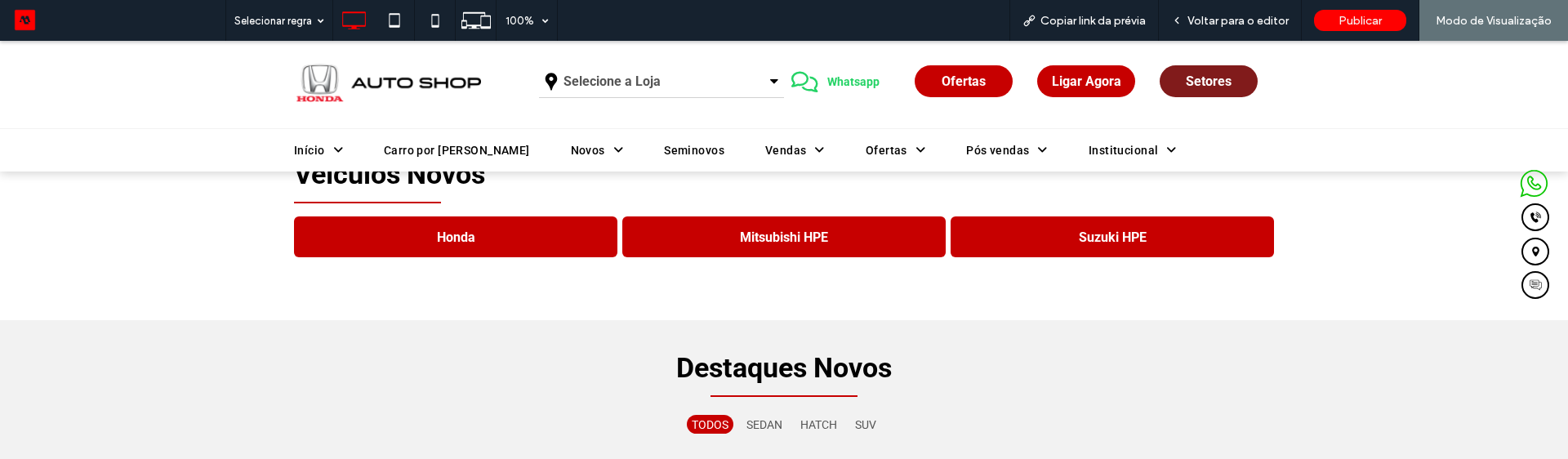
click at [1215, 79] on span "Setores" at bounding box center [1209, 82] width 45 height 16
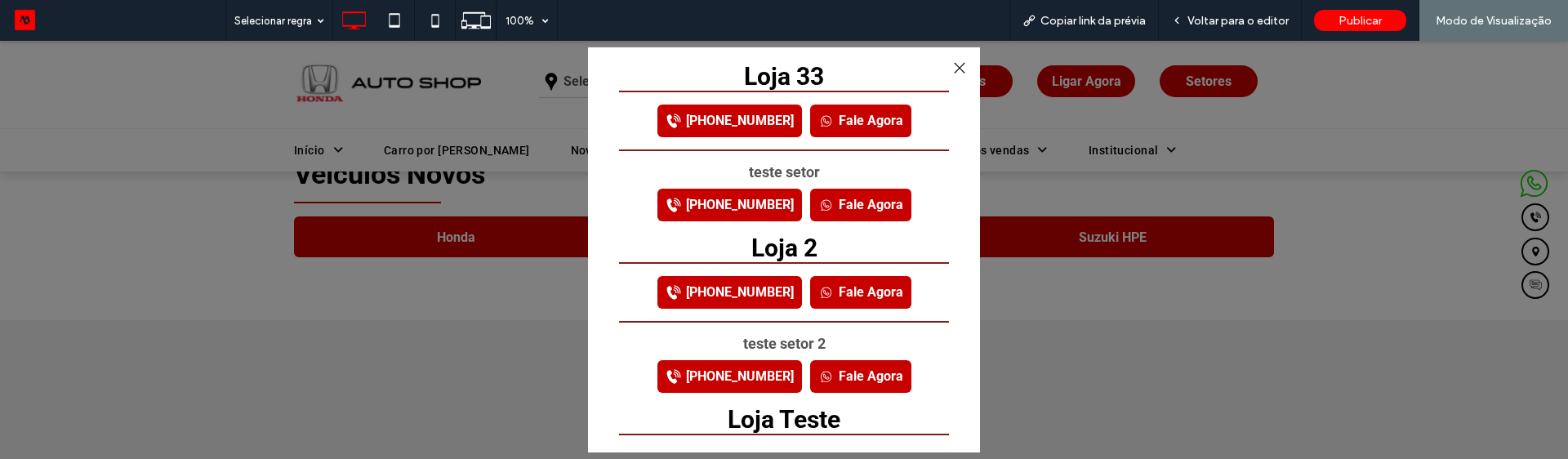
click at [837, 374] on link "Fale Agora" at bounding box center [860, 376] width 101 height 33
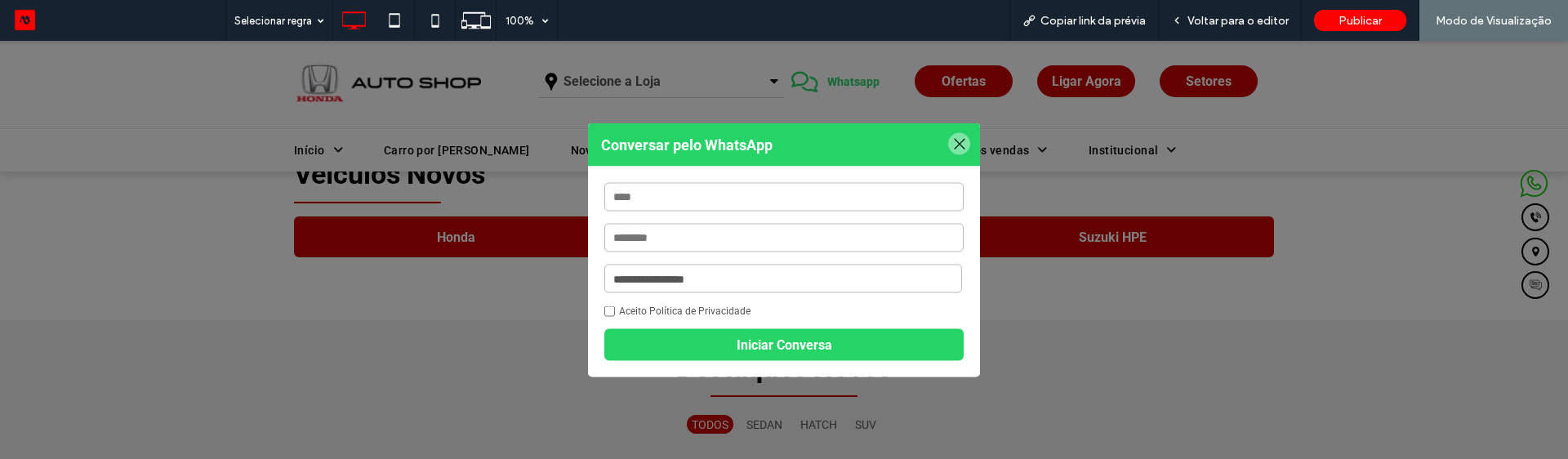
click at [947, 137] on div at bounding box center [958, 144] width 22 height 22
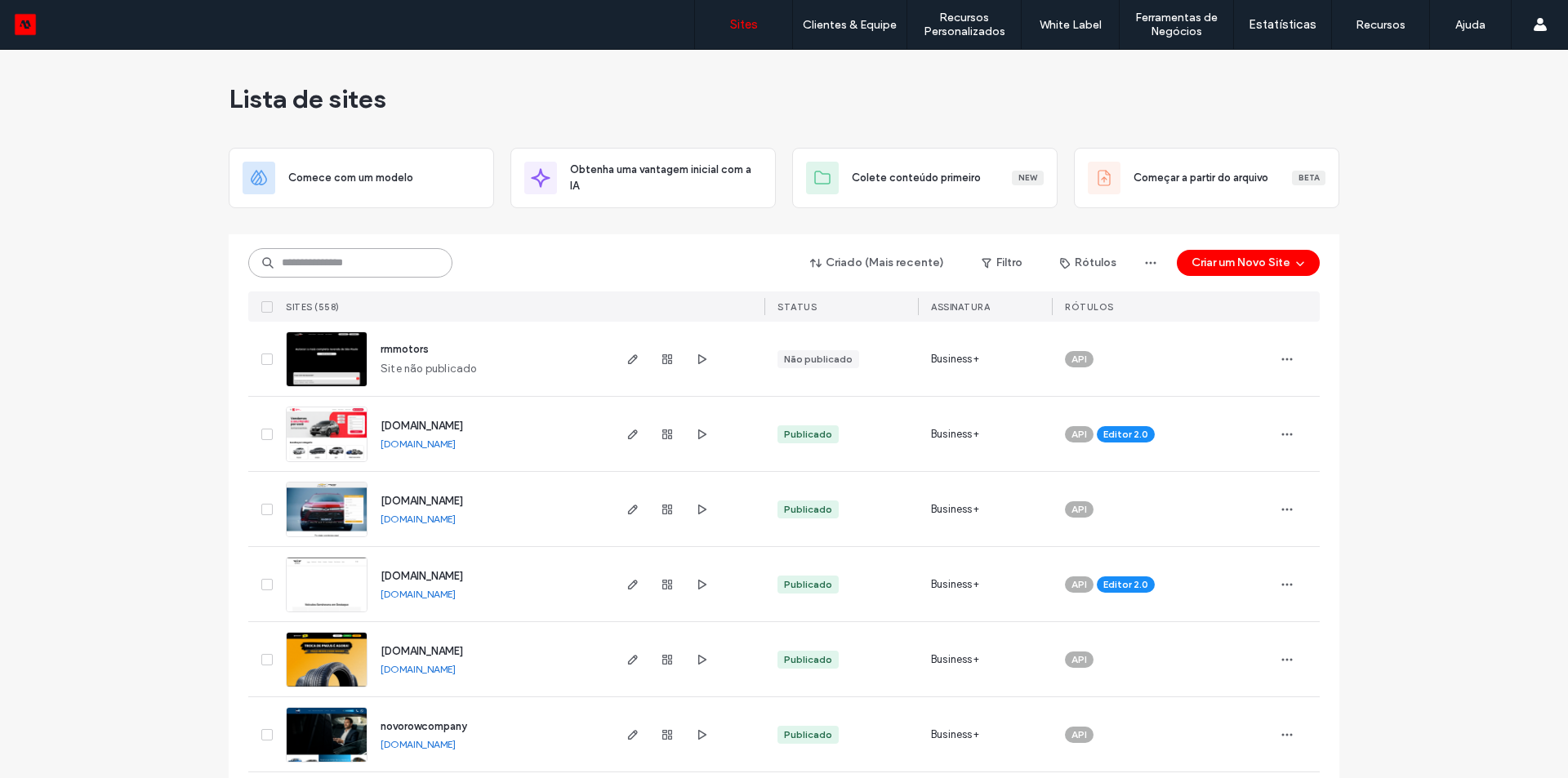
click at [343, 271] on input at bounding box center [350, 263] width 204 height 30
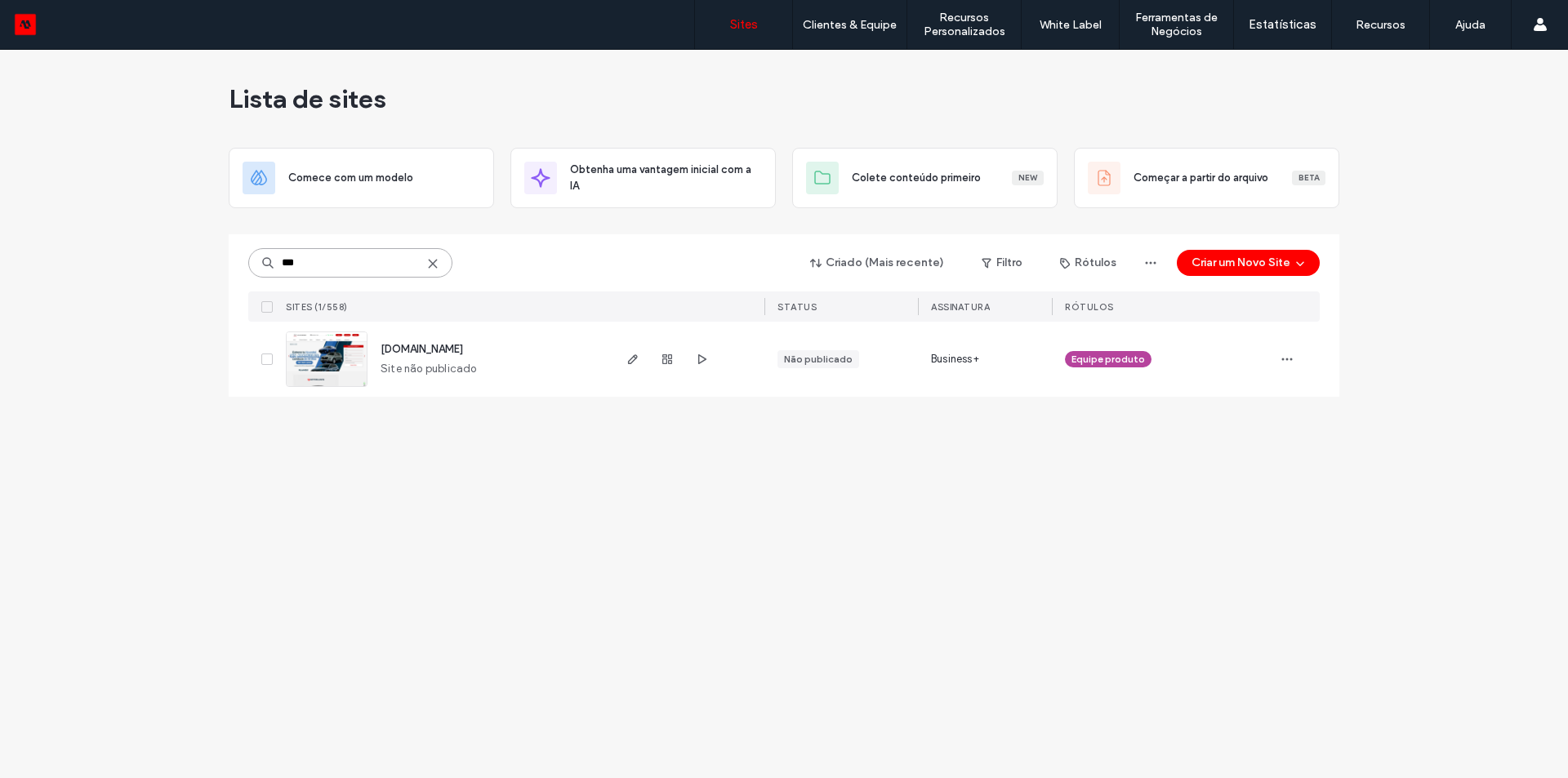
type input "***"
click at [413, 343] on span "[DOMAIN_NAME]" at bounding box center [422, 349] width 83 height 12
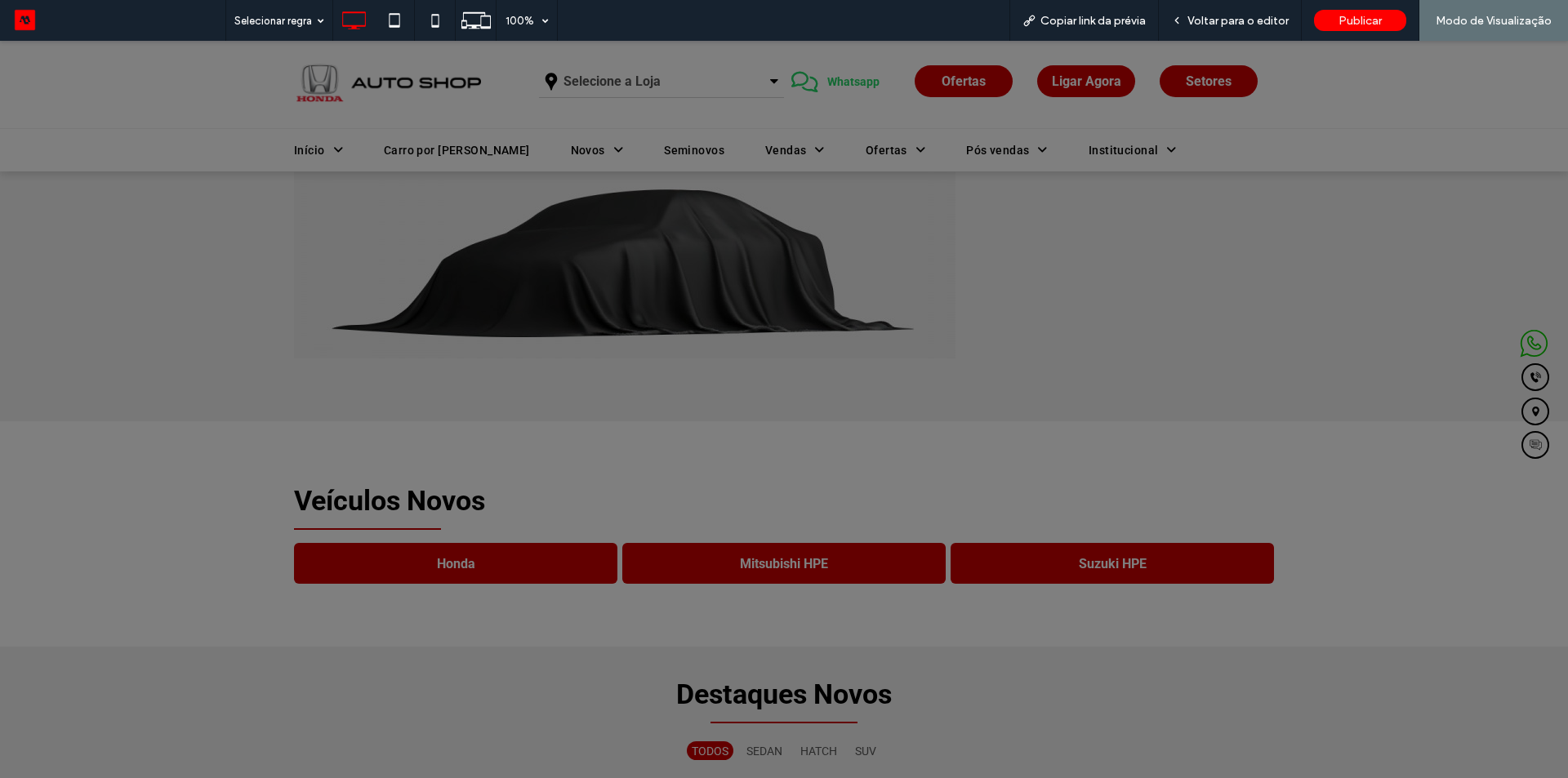
scroll to position [653, 0]
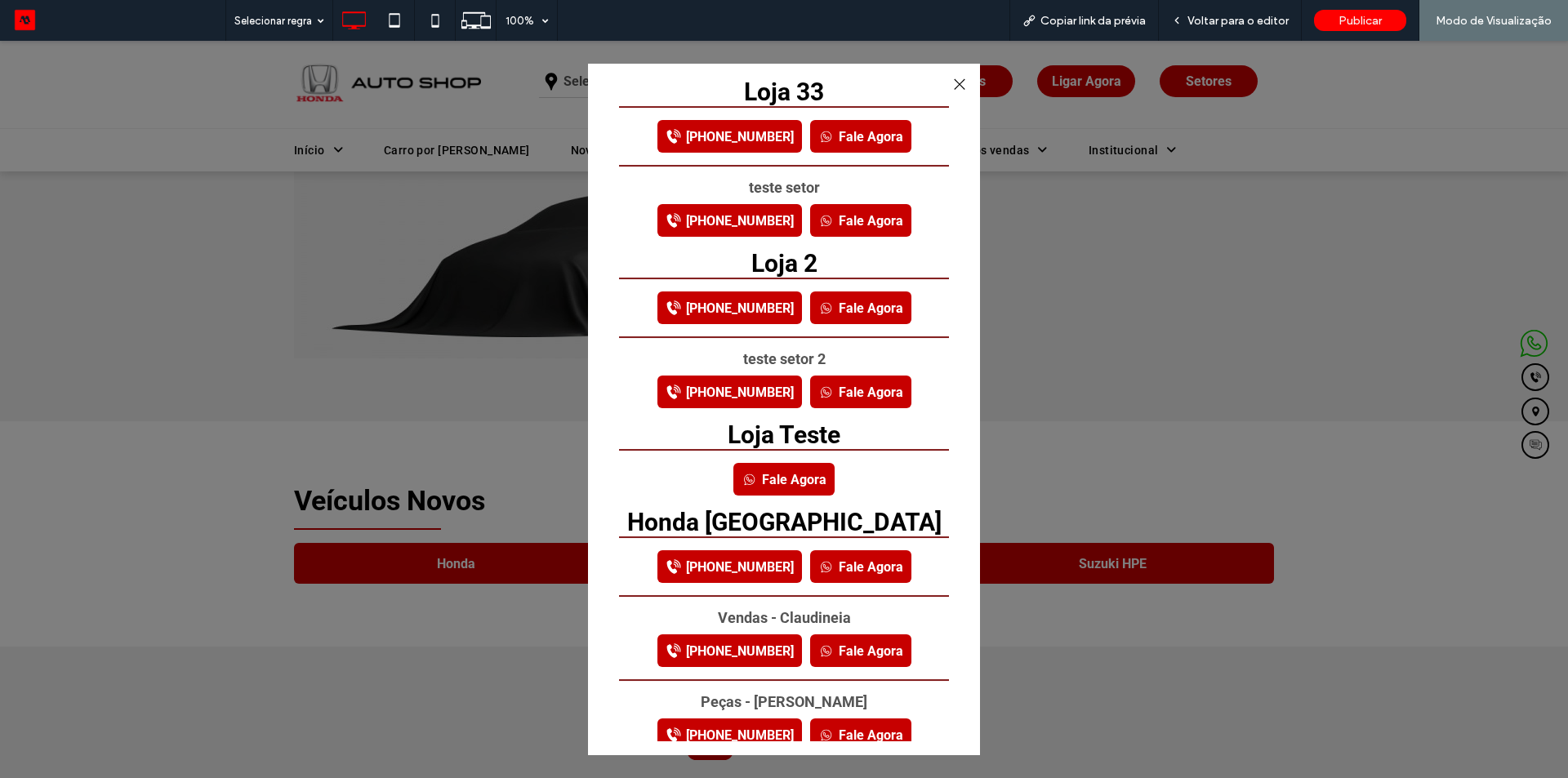
drag, startPoint x: 956, startPoint y: 89, endPoint x: 956, endPoint y: 153, distance: 64.0
click at [956, 91] on div at bounding box center [958, 85] width 22 height 22
